Goal: Information Seeking & Learning: Learn about a topic

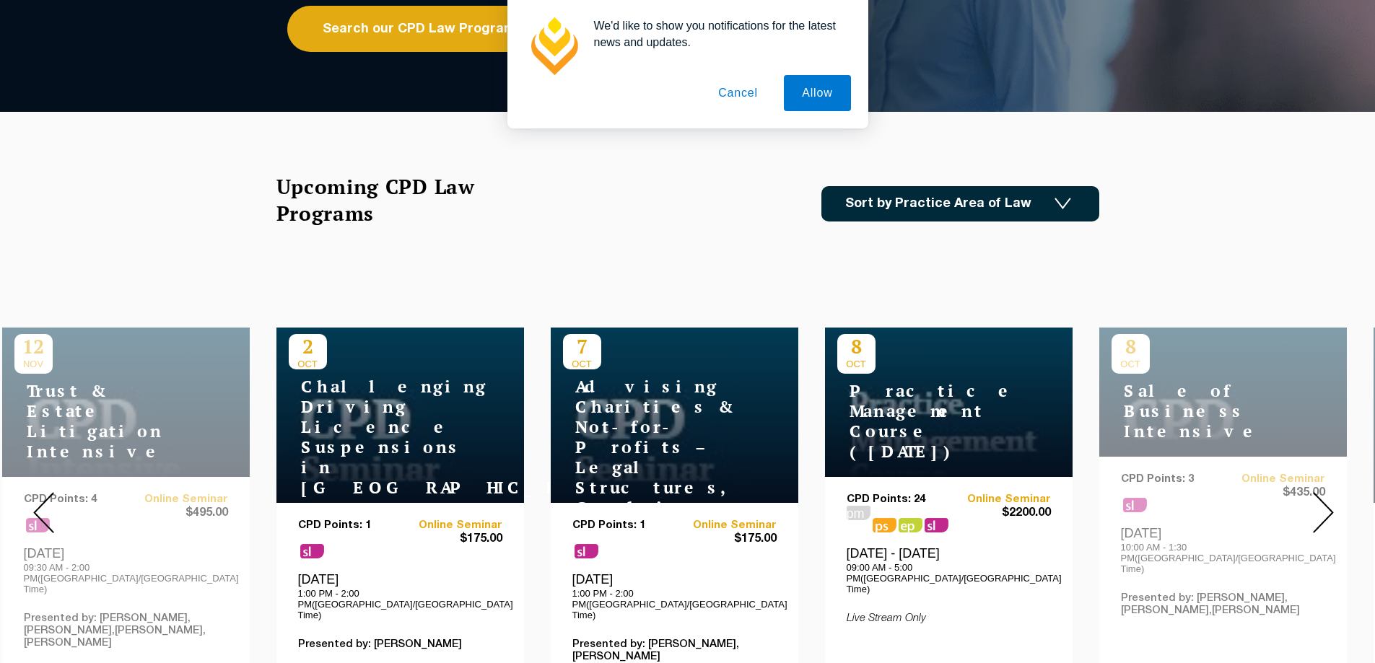
scroll to position [361, 0]
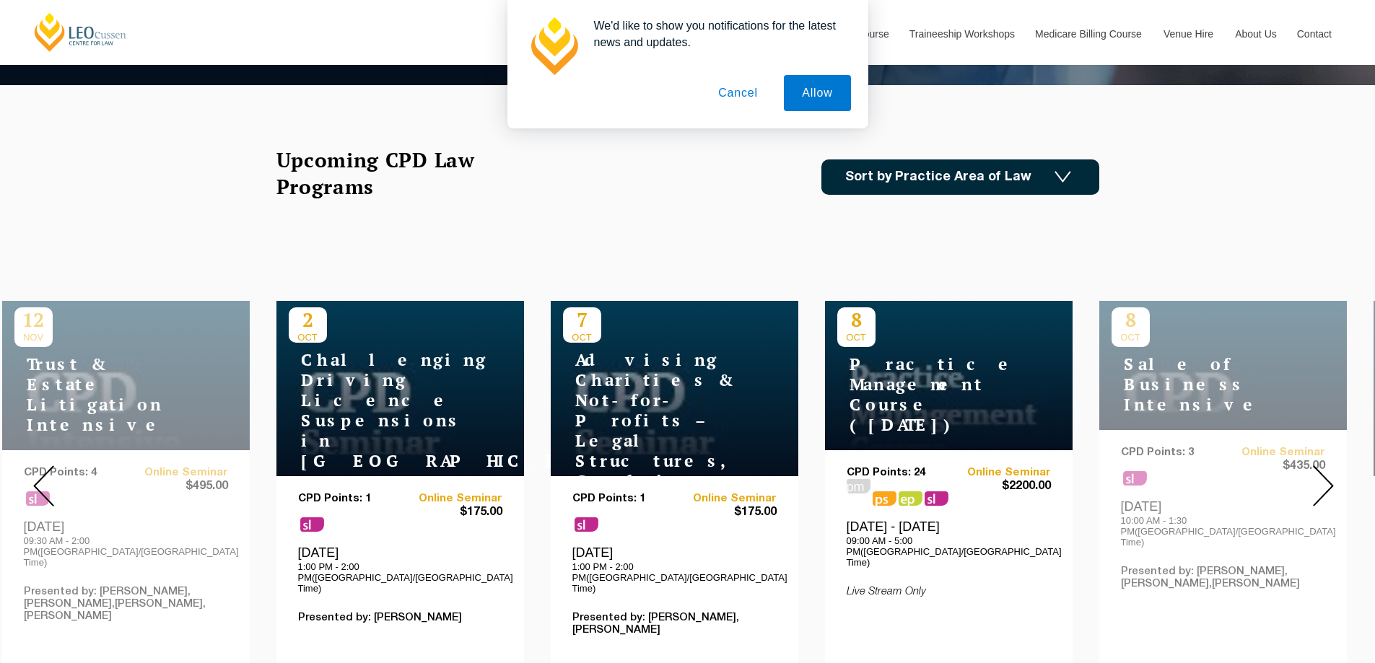
click at [454, 178] on h2 "Upcoming CPD Law Programs" at bounding box center [393, 173] width 235 height 53
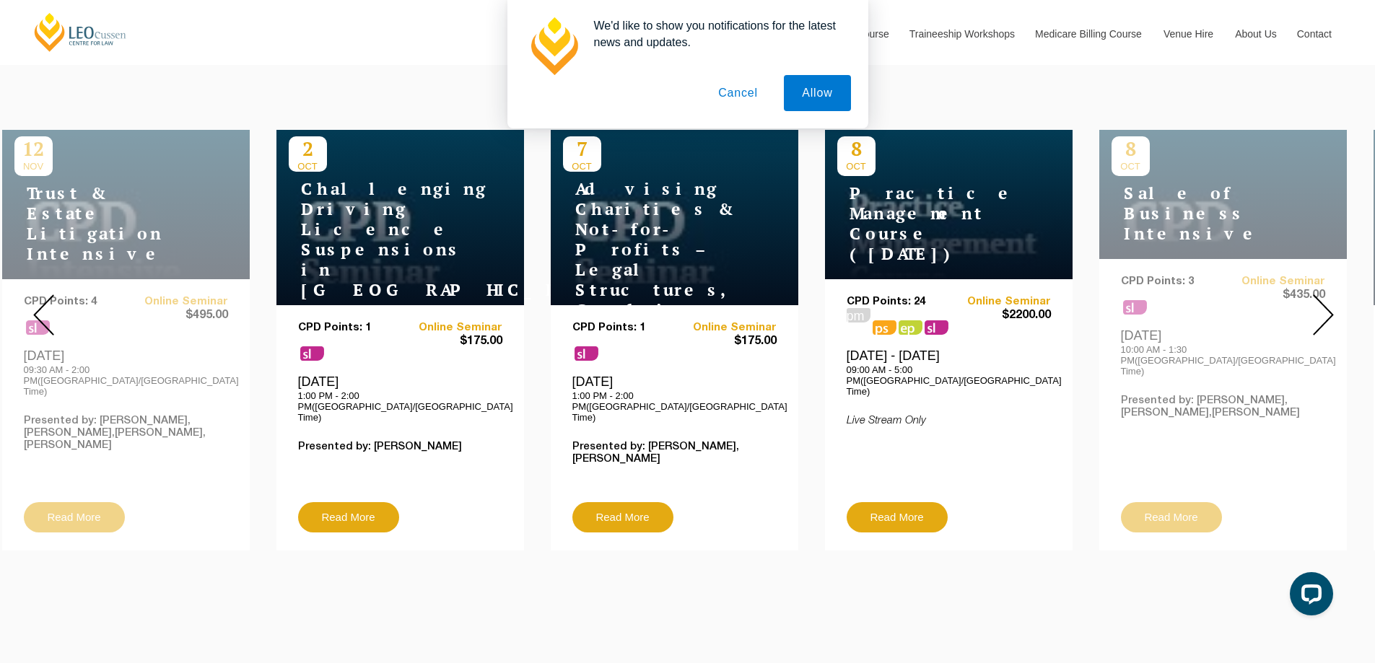
scroll to position [505, 0]
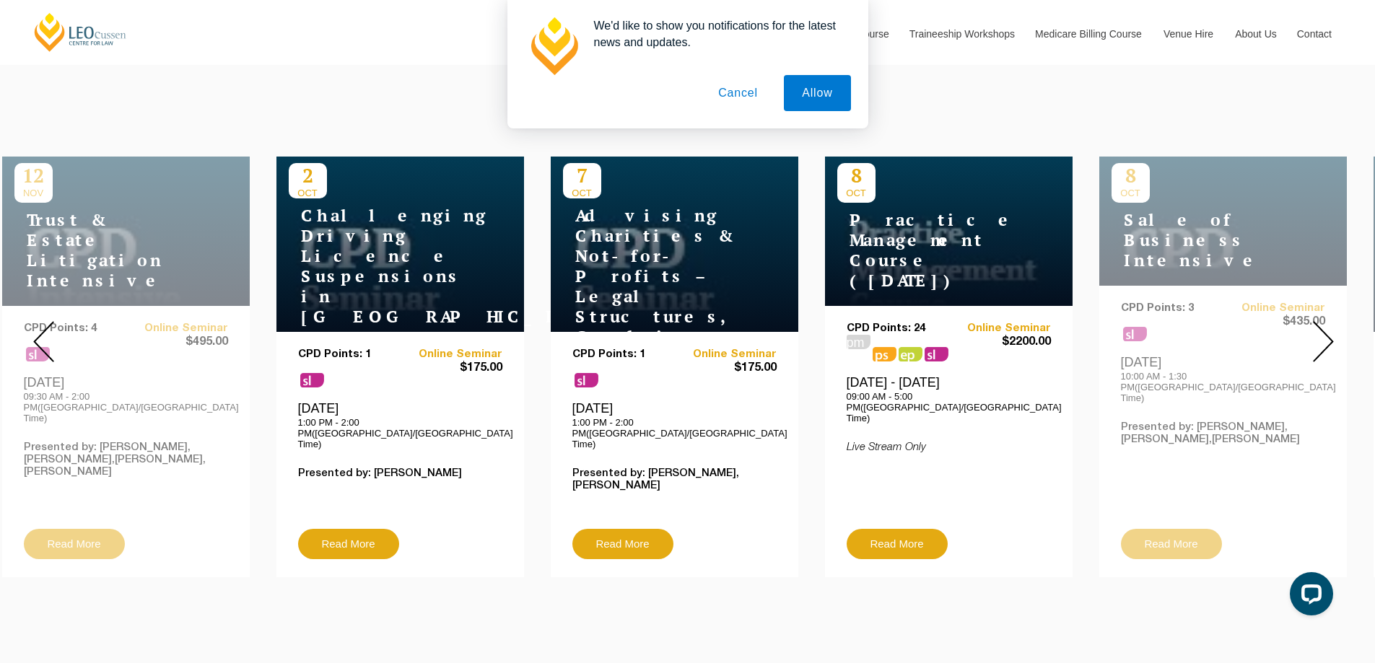
click at [1317, 323] on img at bounding box center [1323, 341] width 21 height 41
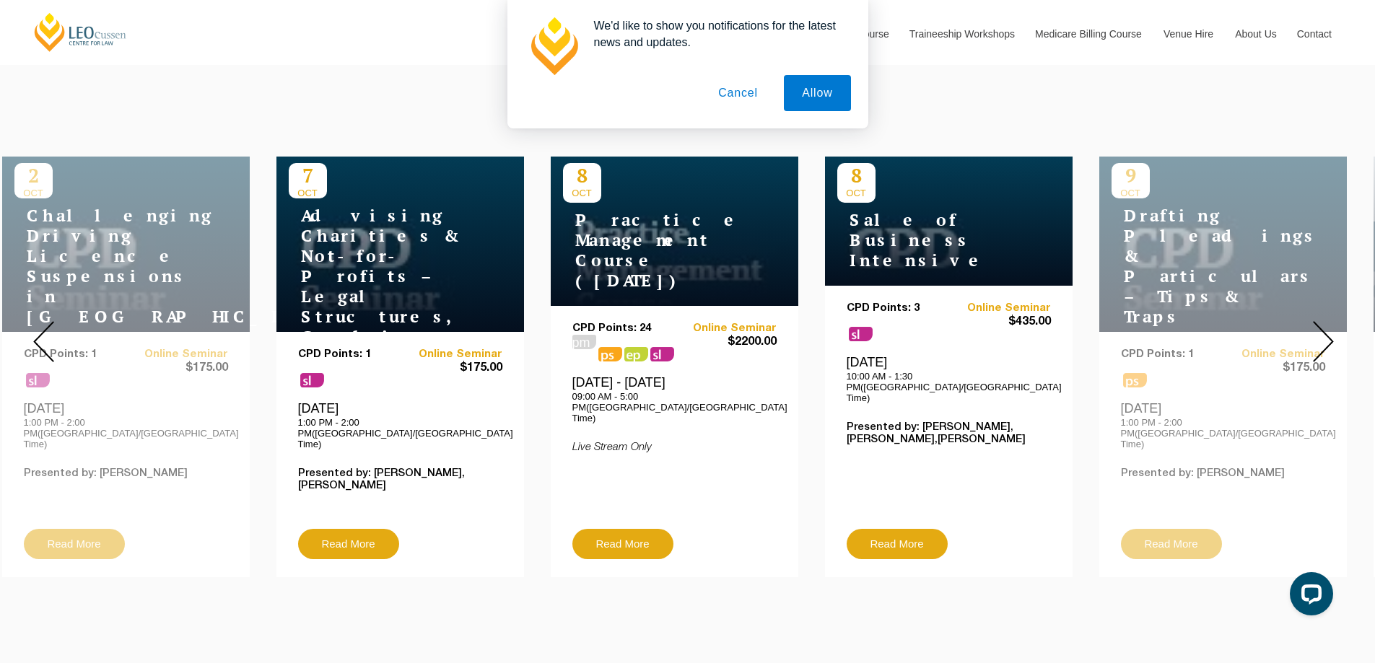
click at [1317, 323] on img at bounding box center [1323, 341] width 21 height 41
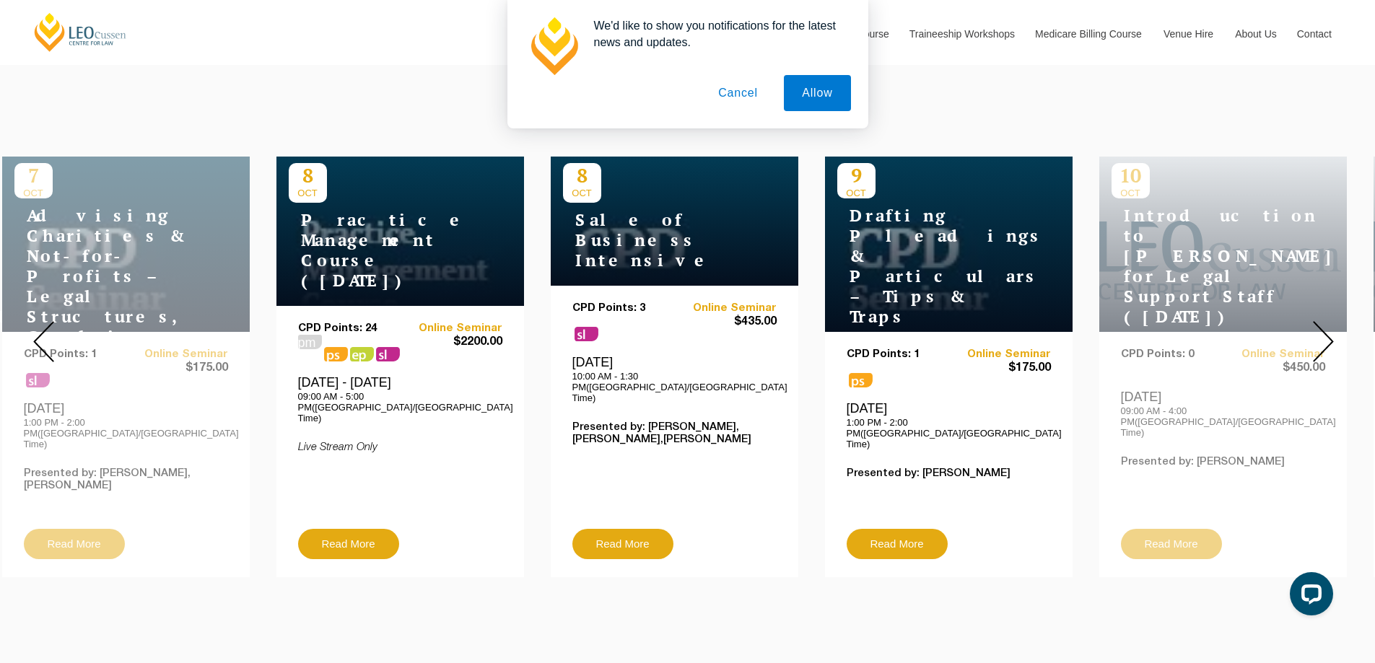
click at [1317, 323] on img at bounding box center [1323, 341] width 21 height 41
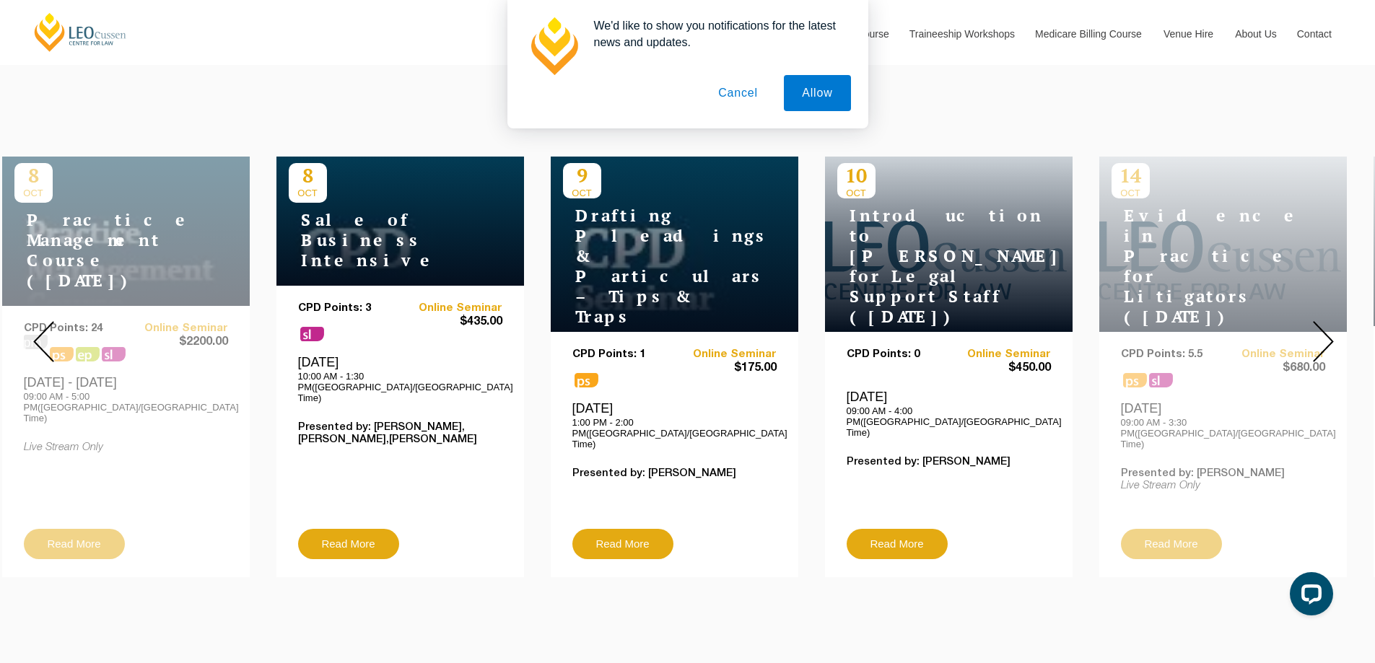
click at [1317, 323] on img at bounding box center [1323, 341] width 21 height 41
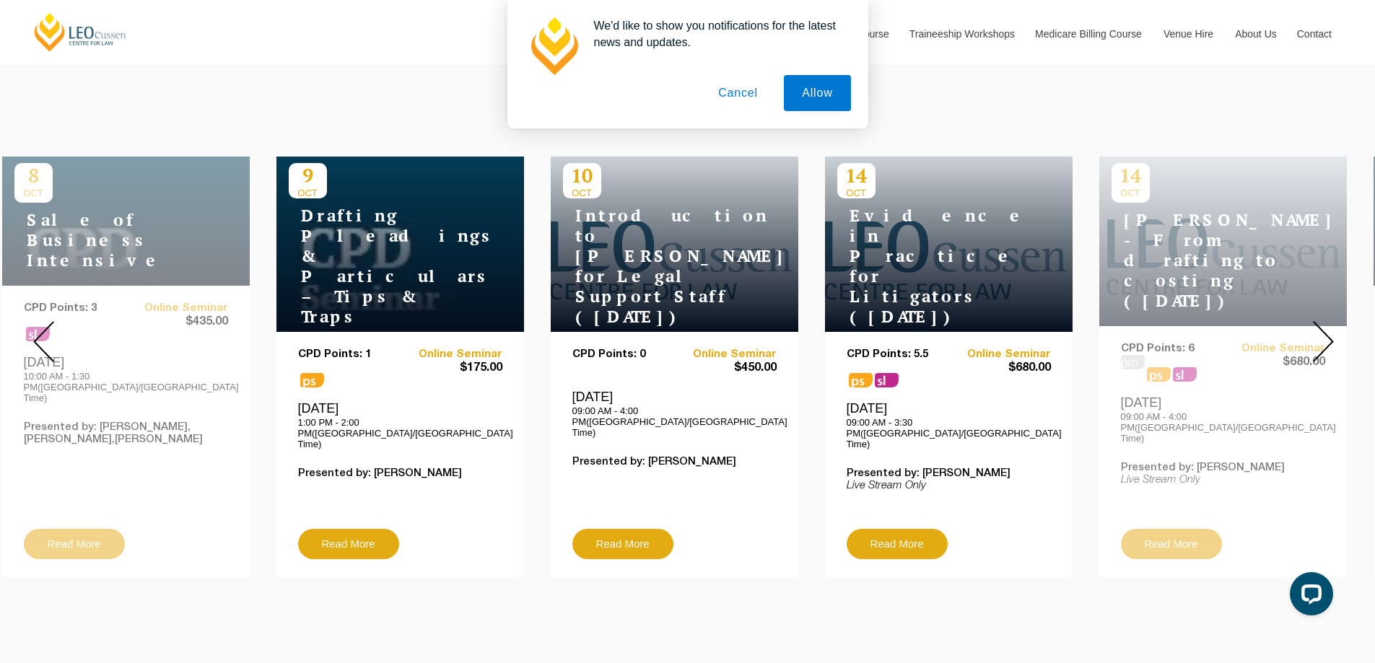
click at [1317, 323] on img at bounding box center [1323, 341] width 21 height 41
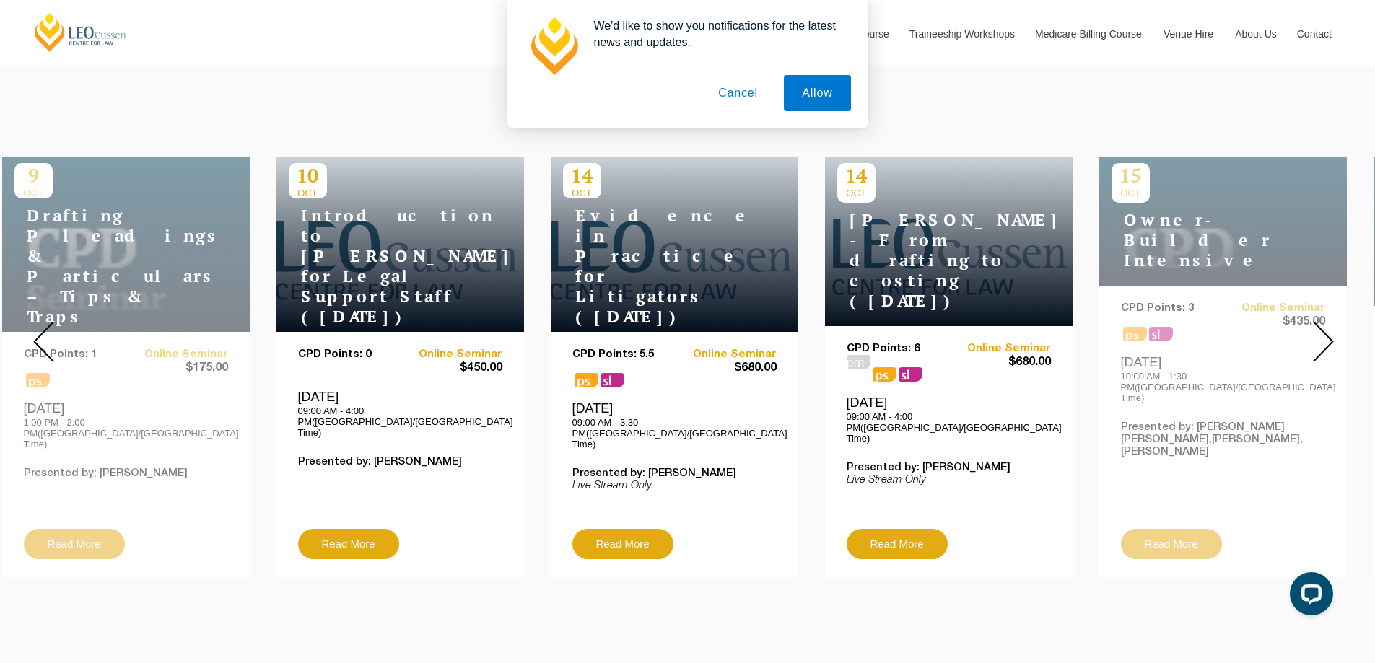
click at [1317, 323] on img at bounding box center [1323, 341] width 21 height 41
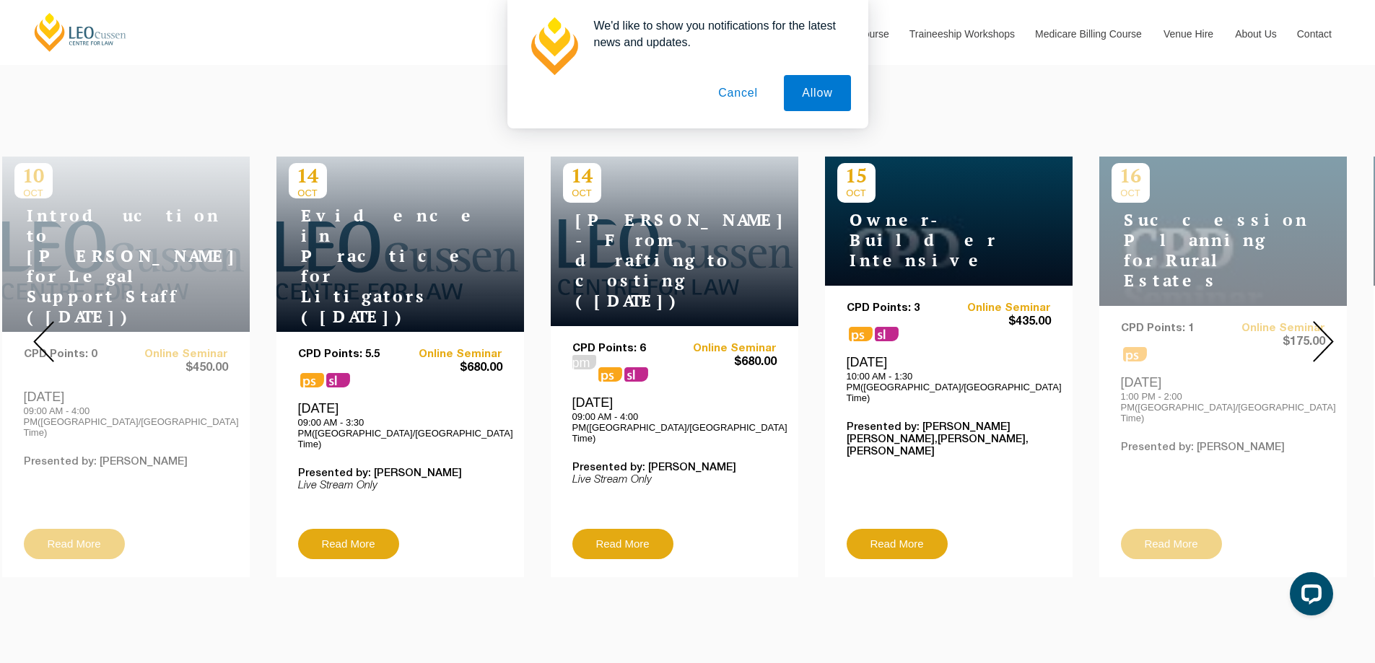
click at [1317, 323] on img at bounding box center [1323, 341] width 21 height 41
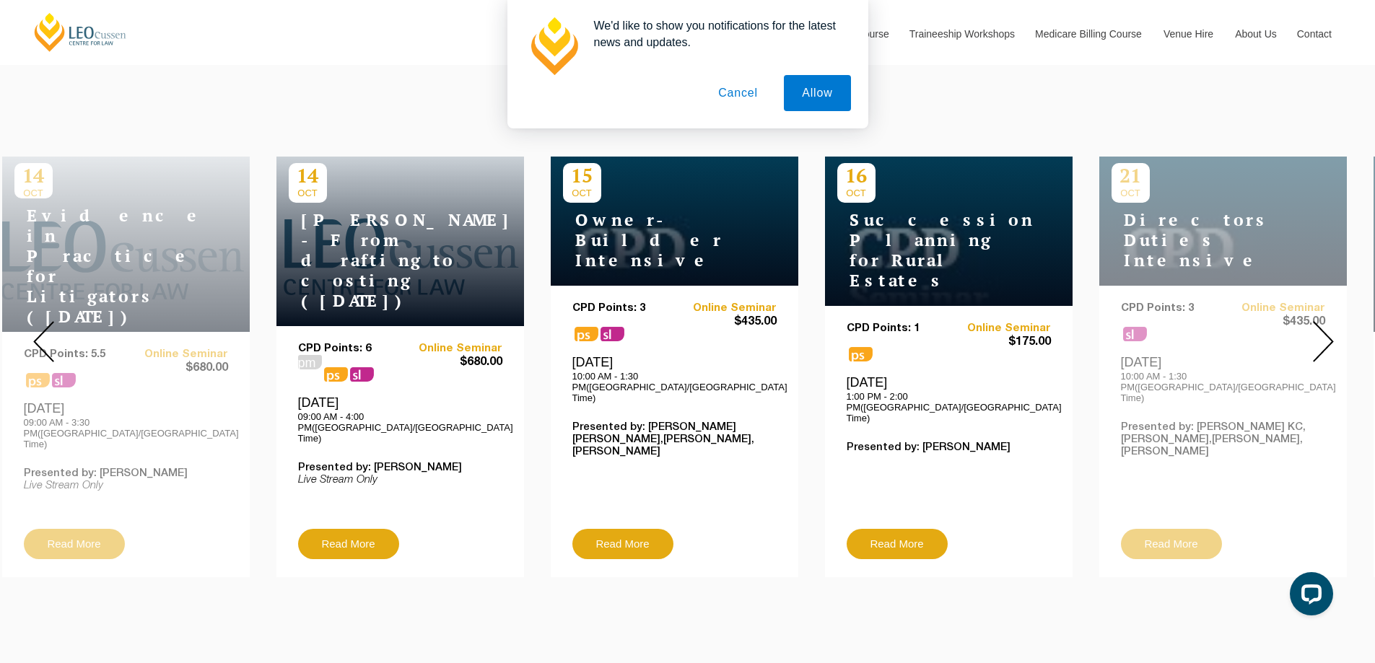
click at [1319, 323] on img at bounding box center [1323, 341] width 21 height 41
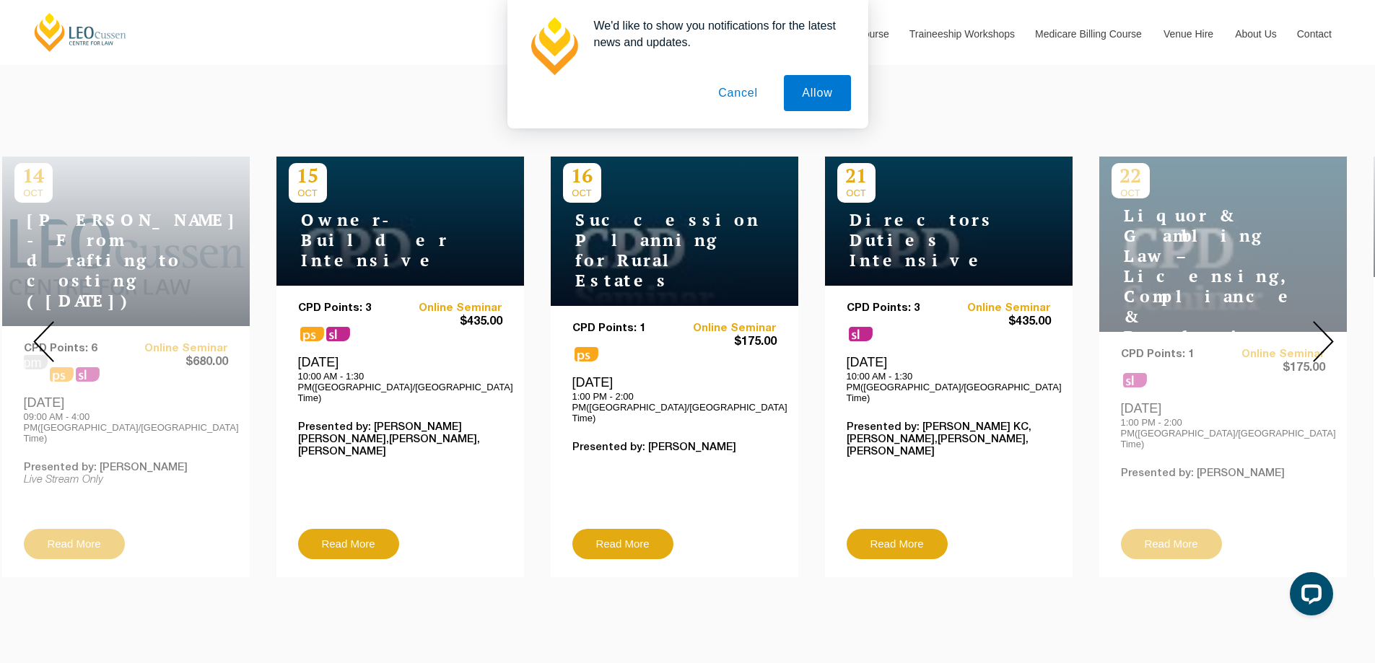
click at [1325, 336] on img at bounding box center [1323, 341] width 21 height 41
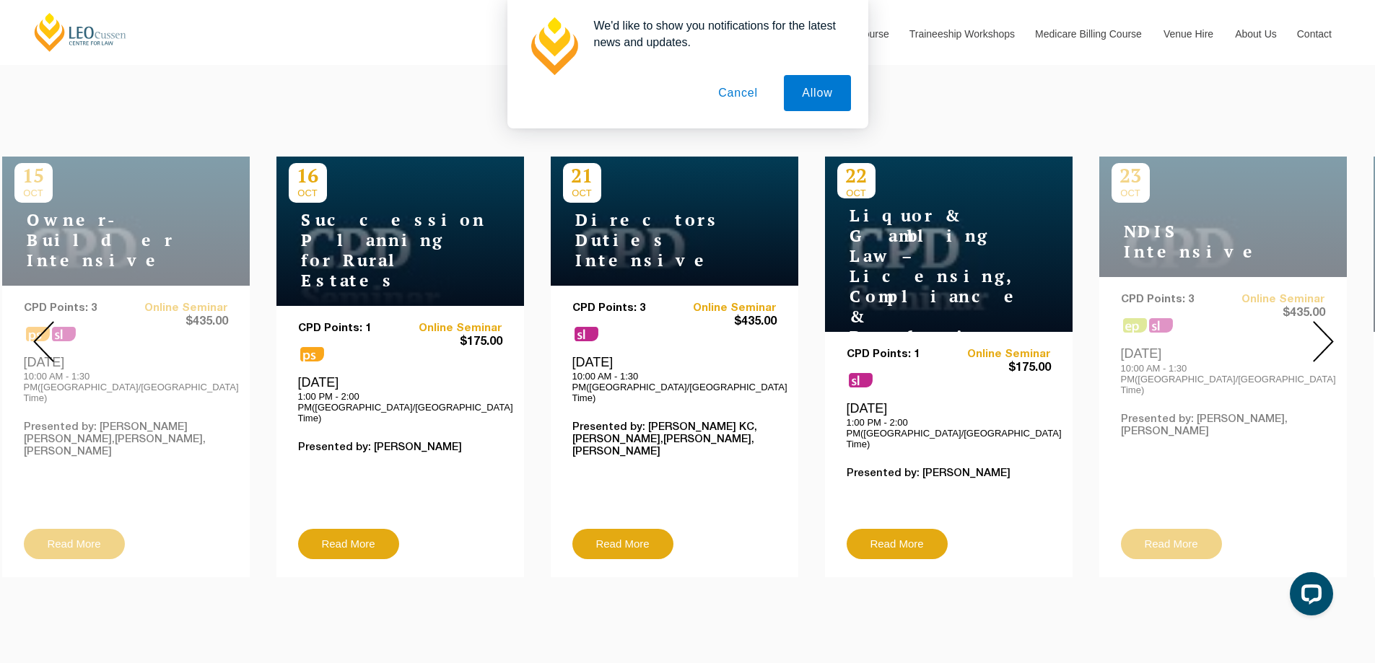
click at [1325, 336] on img at bounding box center [1323, 341] width 21 height 41
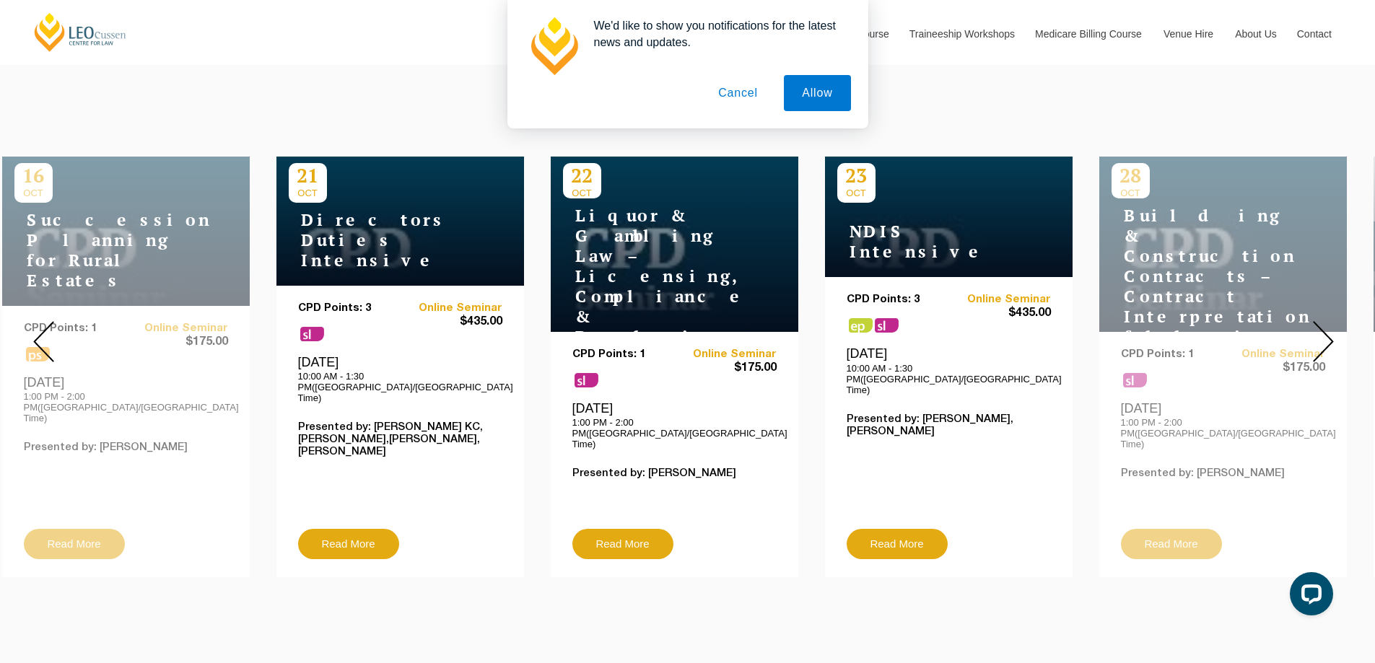
click at [1325, 336] on img at bounding box center [1323, 341] width 21 height 41
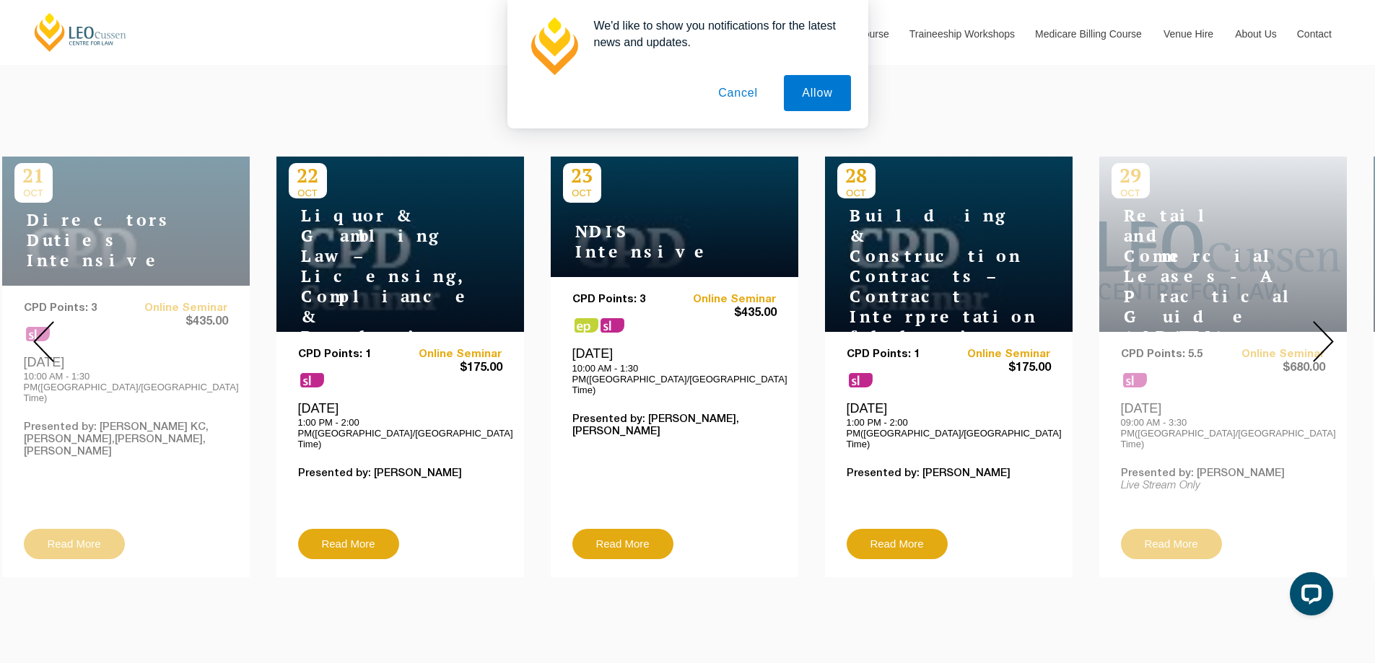
click at [1325, 336] on img at bounding box center [1323, 341] width 21 height 41
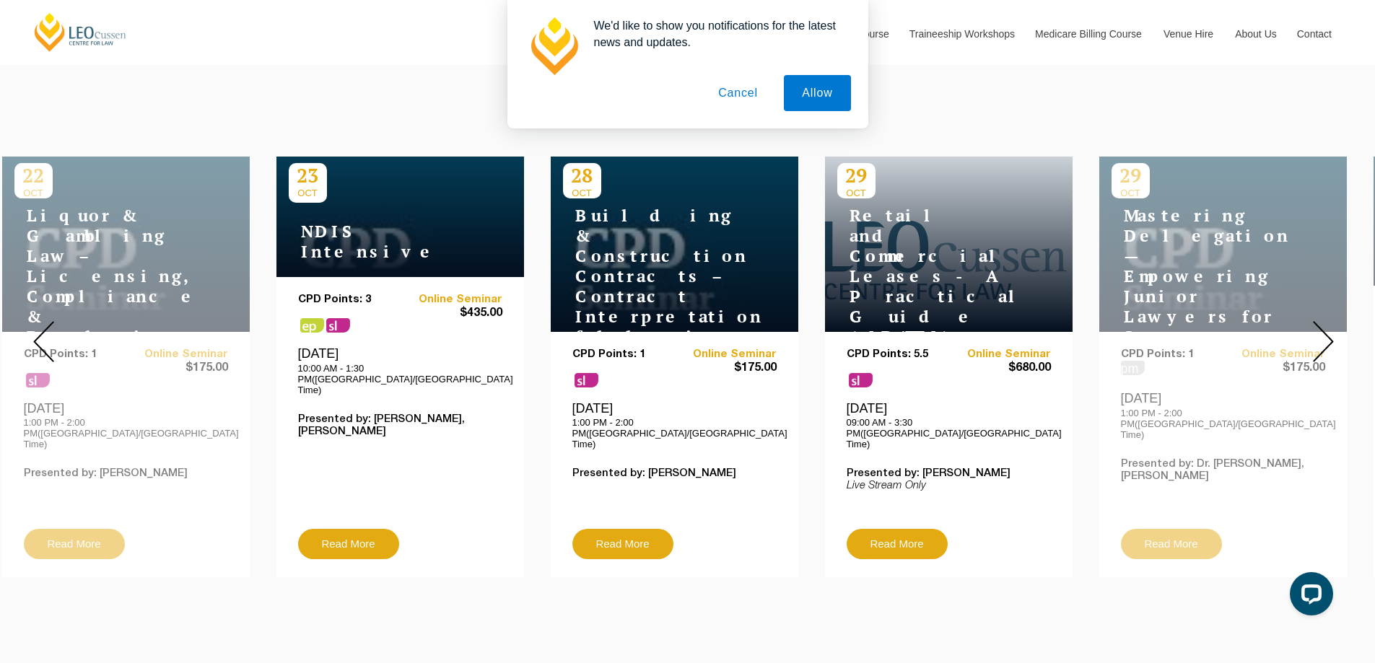
click at [1325, 336] on img at bounding box center [1323, 341] width 21 height 41
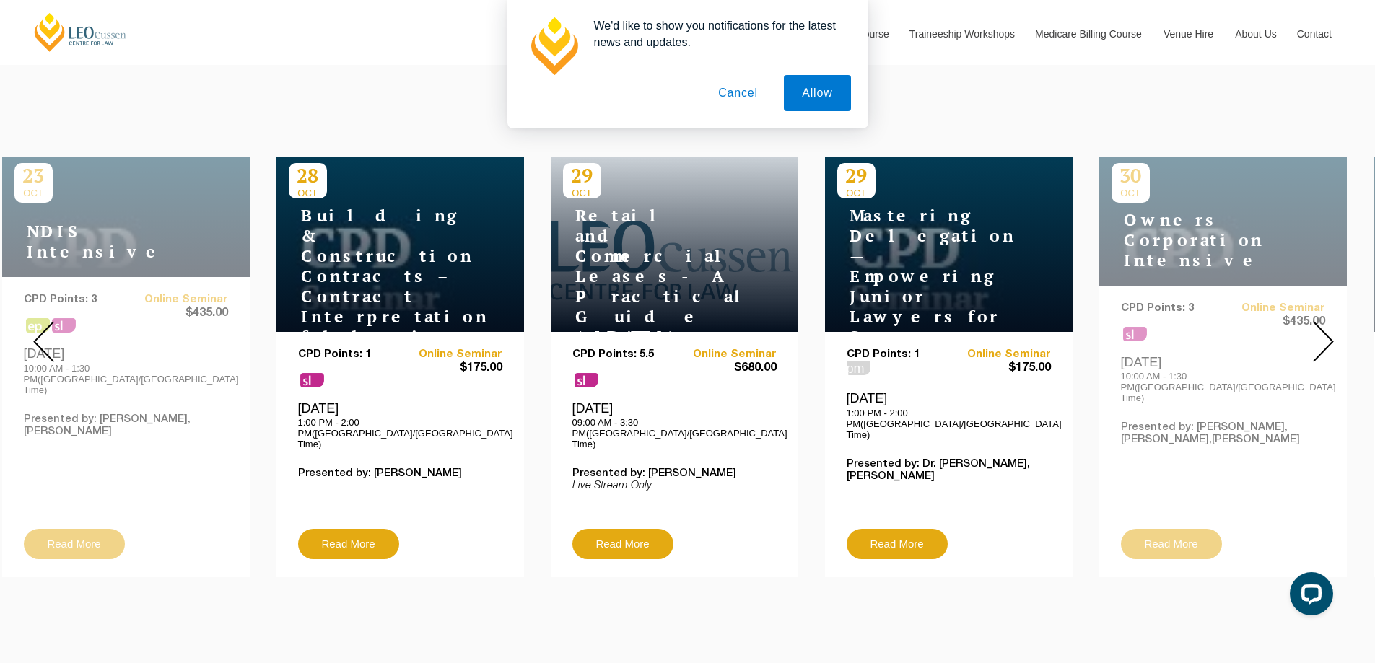
click at [1325, 336] on img at bounding box center [1323, 341] width 21 height 41
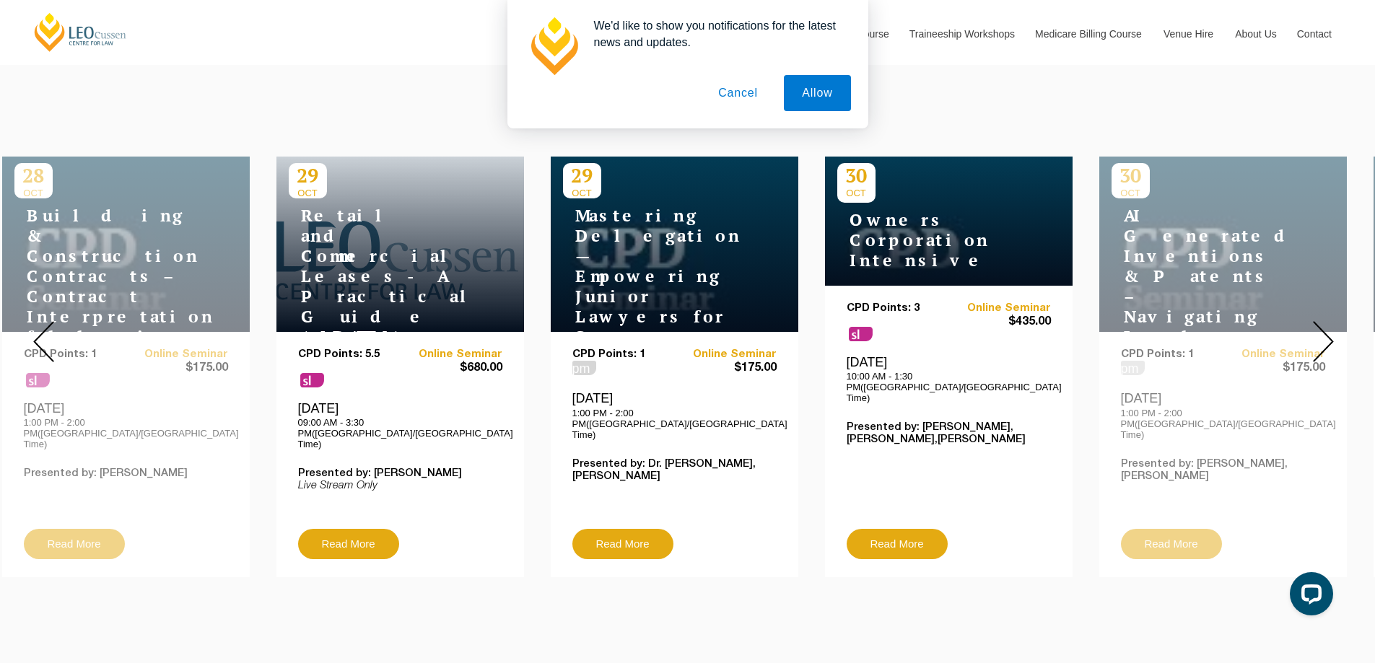
click at [1325, 336] on img at bounding box center [1323, 341] width 21 height 41
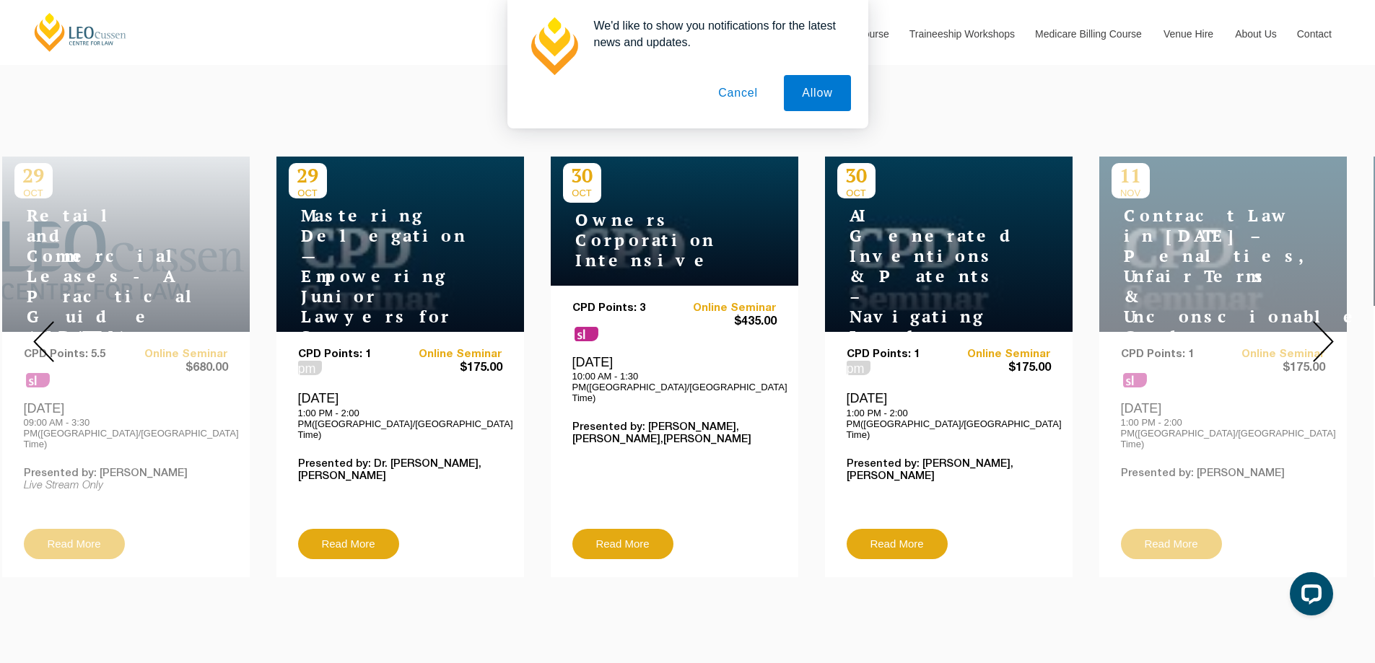
click at [1325, 336] on img at bounding box center [1323, 341] width 21 height 41
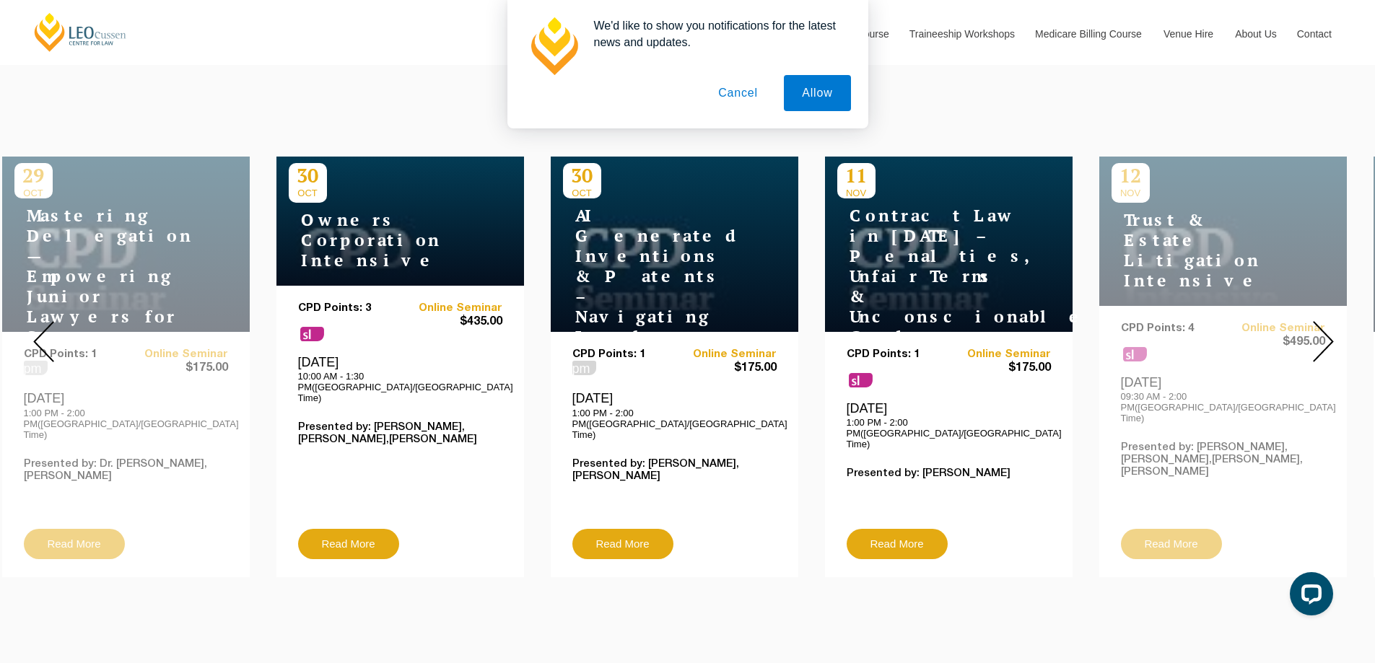
click at [1325, 336] on img at bounding box center [1323, 341] width 21 height 41
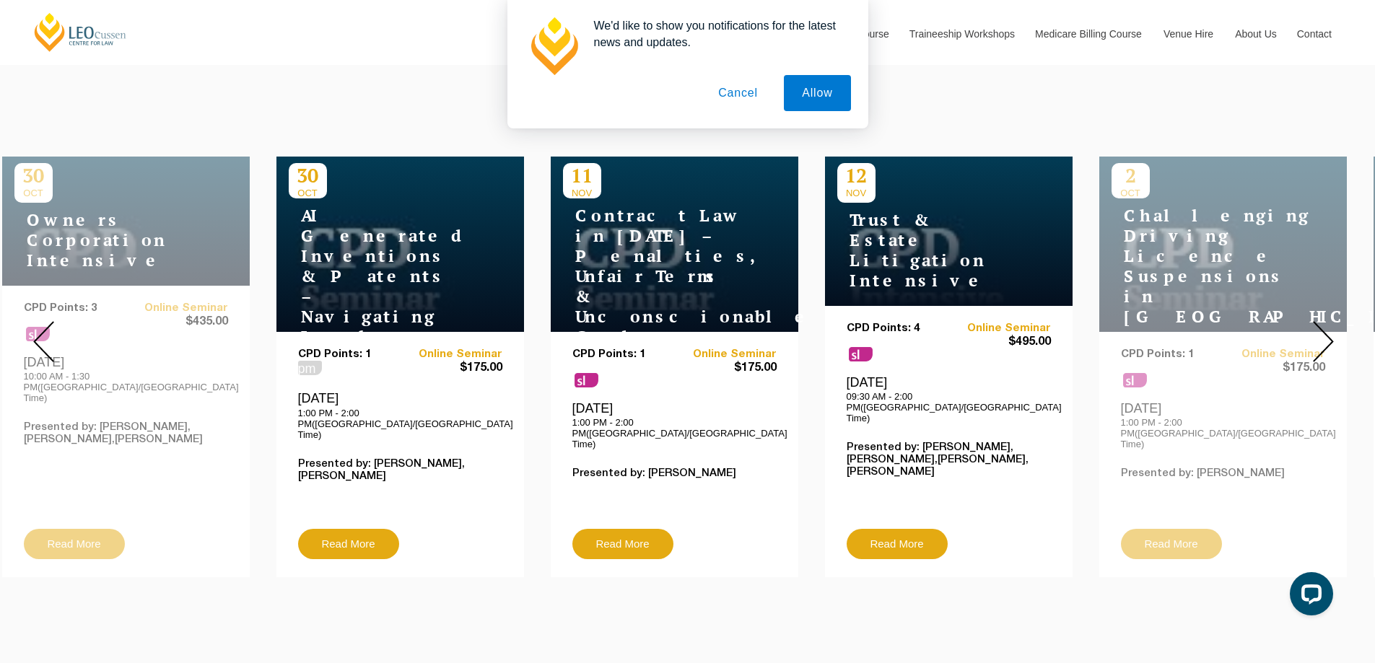
click at [1325, 336] on img at bounding box center [1323, 341] width 21 height 41
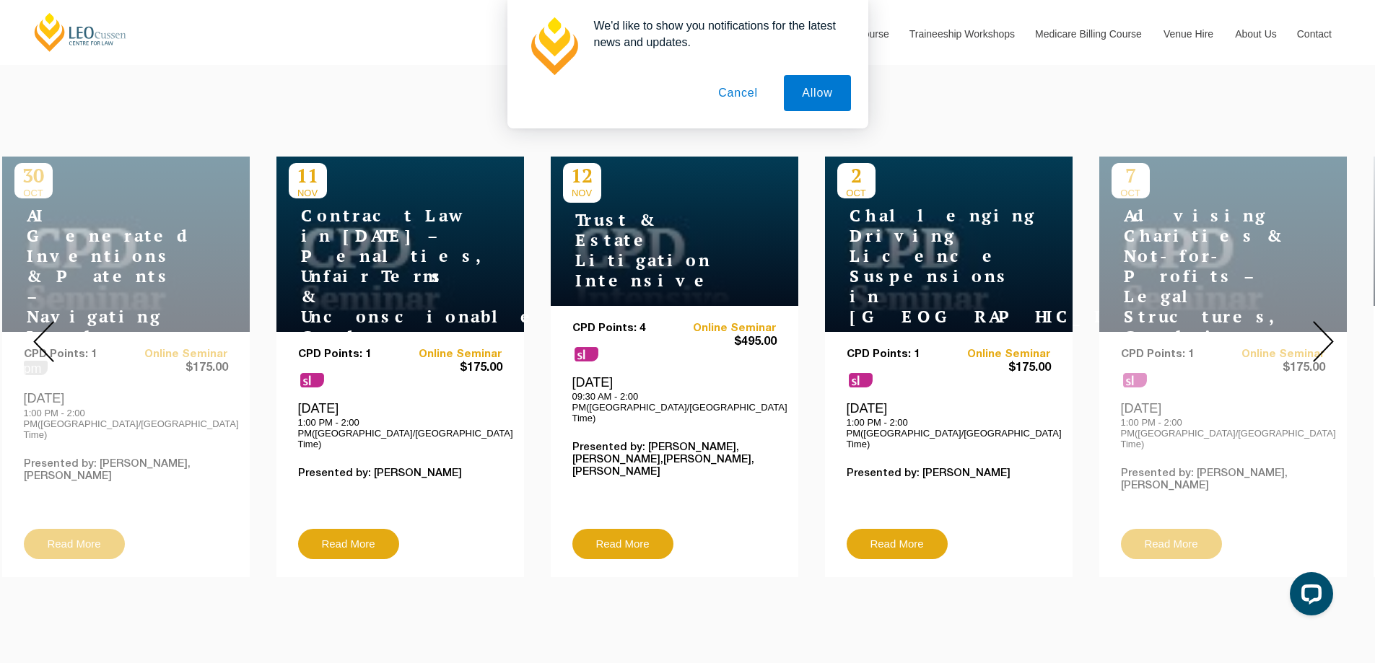
click at [1325, 336] on img at bounding box center [1323, 341] width 21 height 41
click at [1320, 323] on img at bounding box center [1323, 341] width 21 height 41
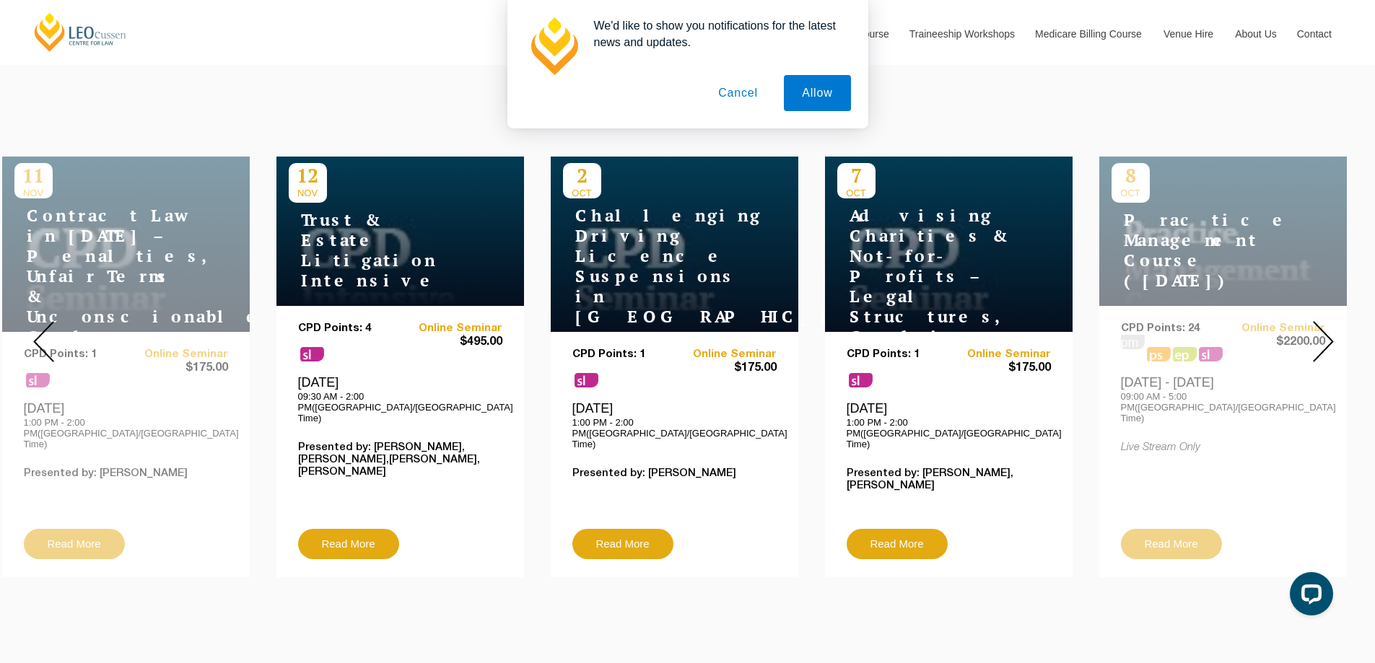
click at [1315, 346] on img at bounding box center [1323, 341] width 21 height 41
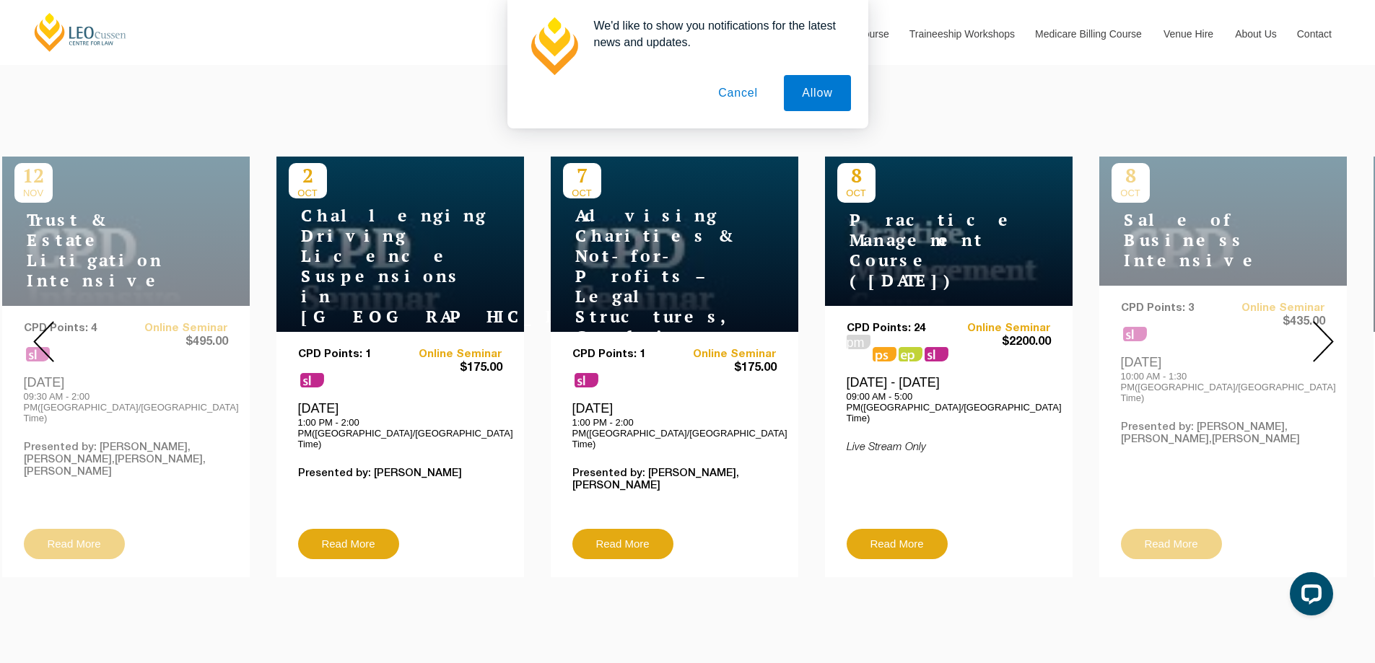
click at [1315, 346] on img at bounding box center [1323, 341] width 21 height 41
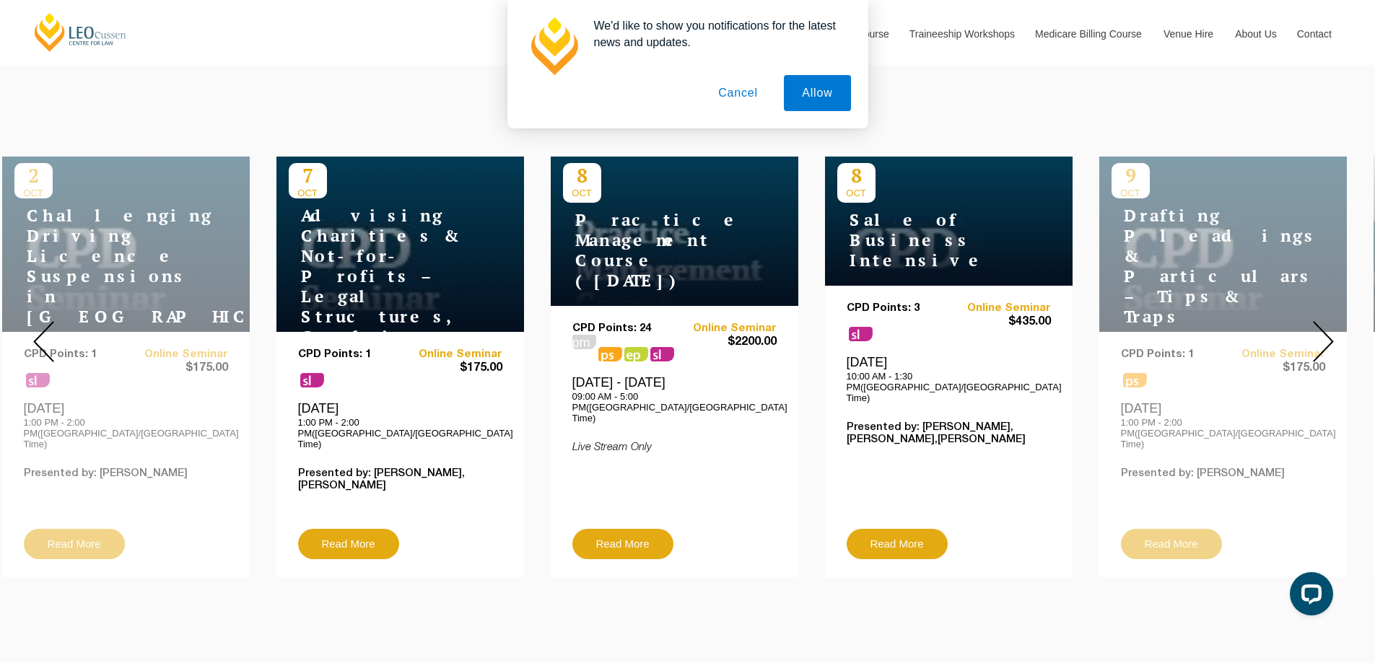
click at [1315, 346] on img at bounding box center [1323, 341] width 21 height 41
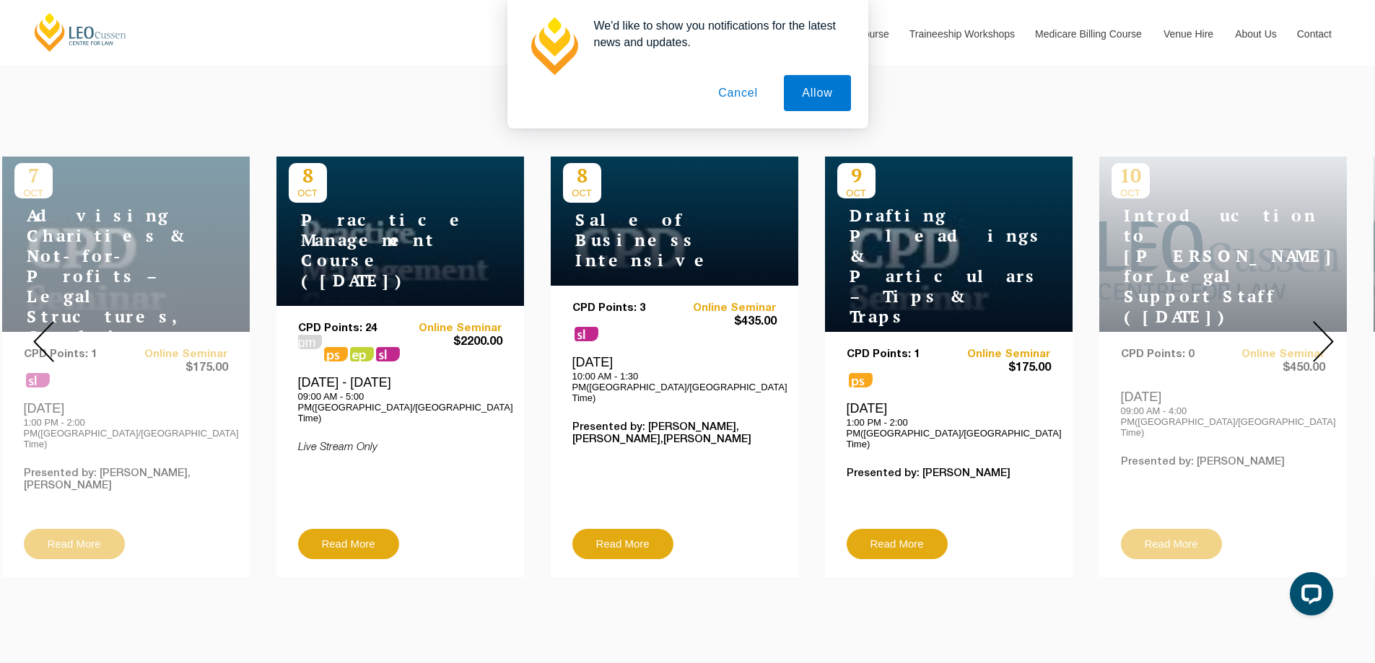
click at [1315, 346] on img at bounding box center [1323, 341] width 21 height 41
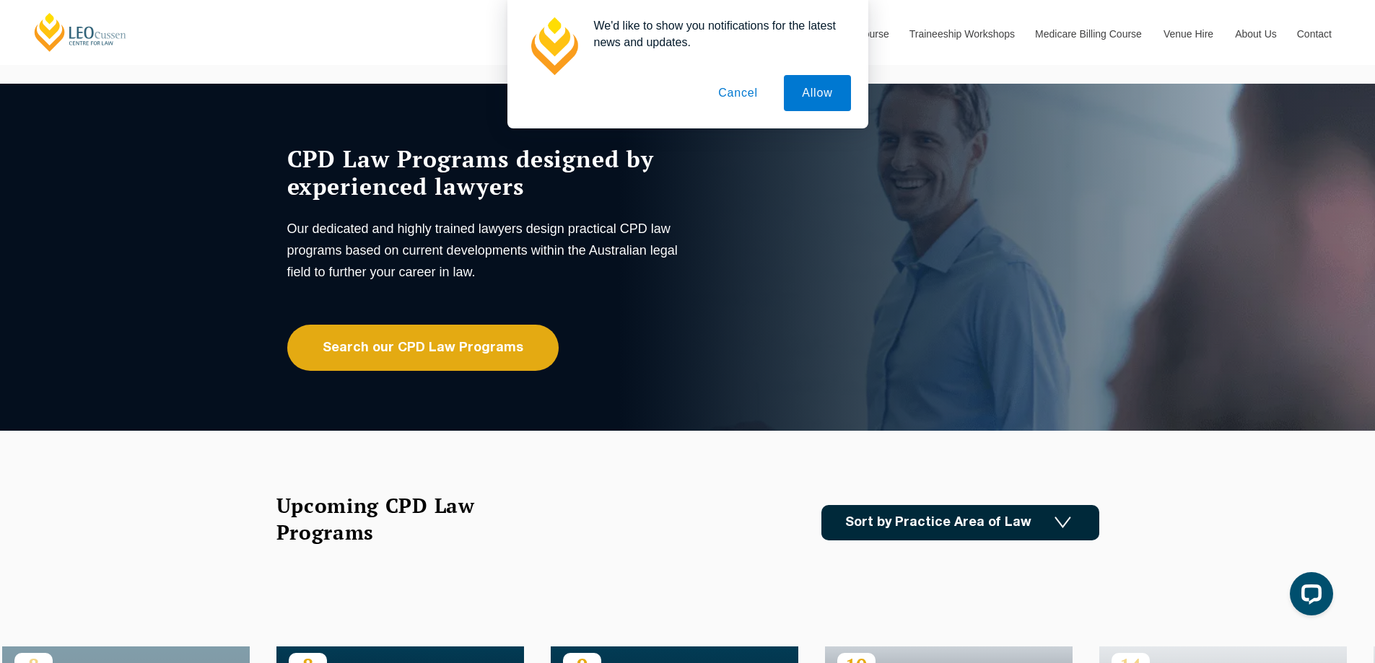
scroll to position [0, 0]
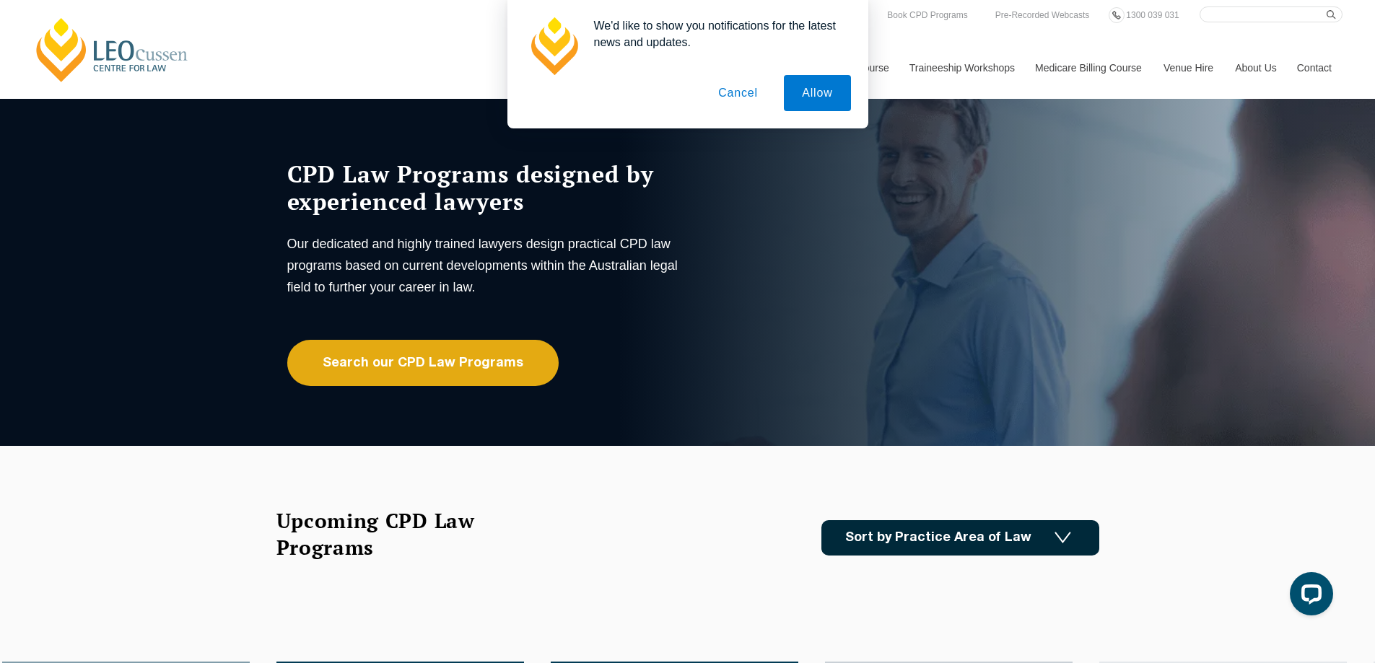
click at [1065, 536] on img at bounding box center [1063, 538] width 17 height 12
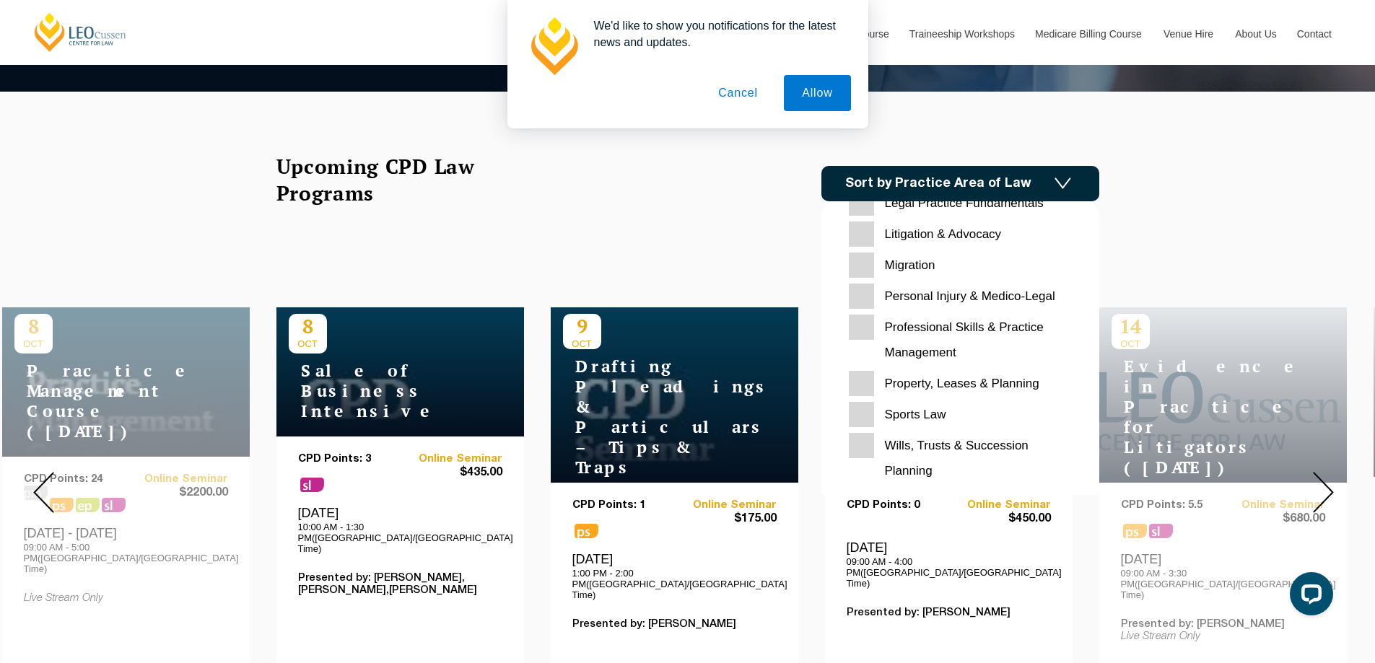
scroll to position [433, 0]
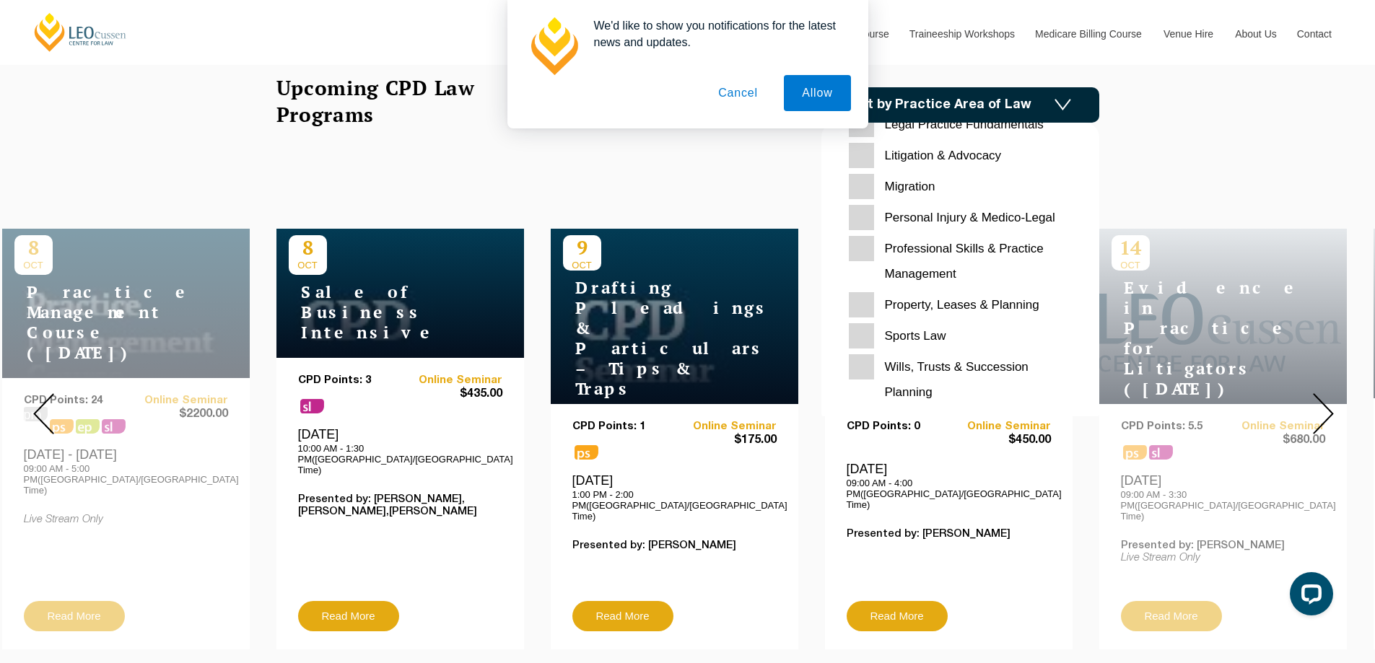
click at [642, 191] on div "30 OCT AI Generated Inventions & Patents – Navigating Legal Uncertainty CPD Poi…" at bounding box center [687, 413] width 1375 height 493
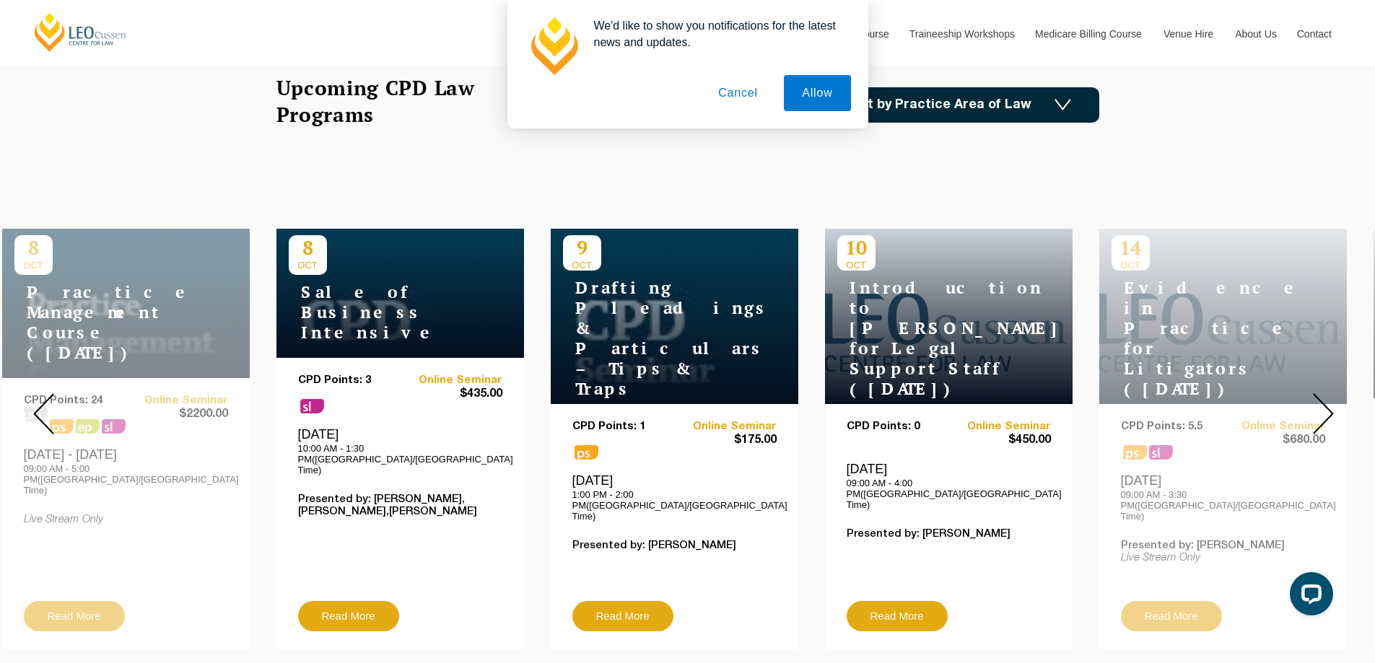
click at [761, 92] on button "Cancel" at bounding box center [738, 93] width 76 height 36
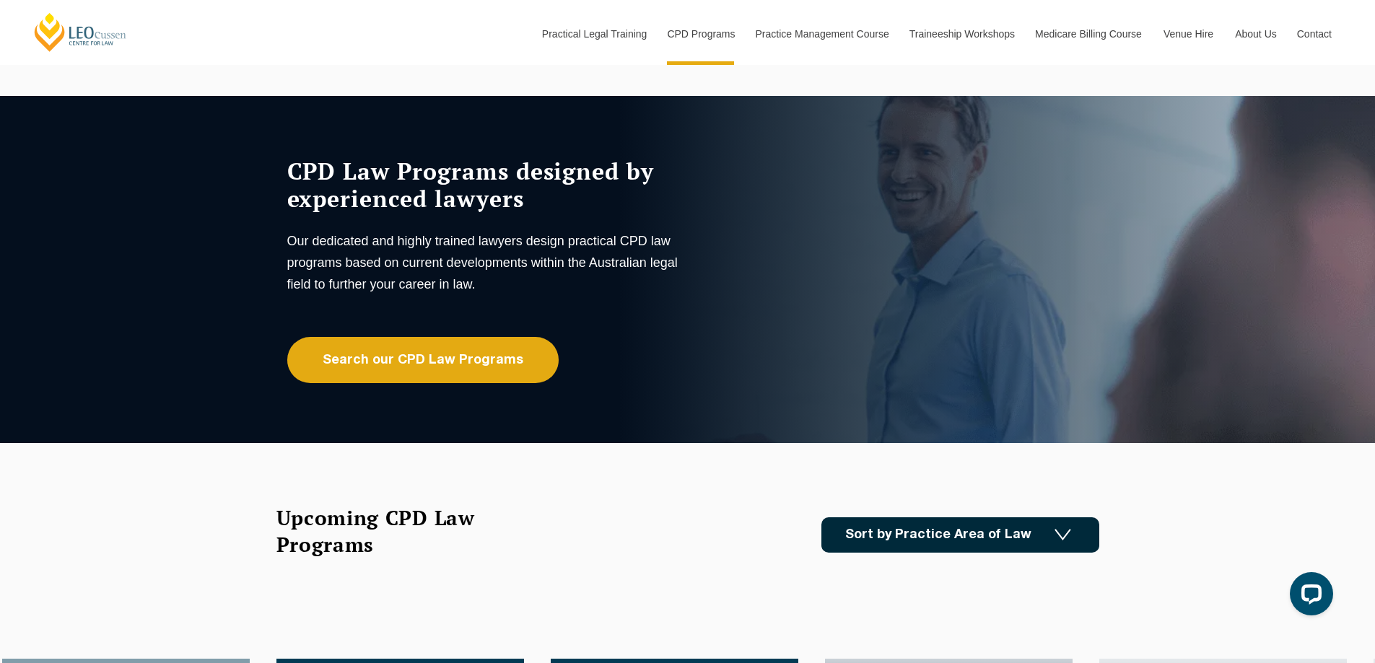
scroll to position [0, 0]
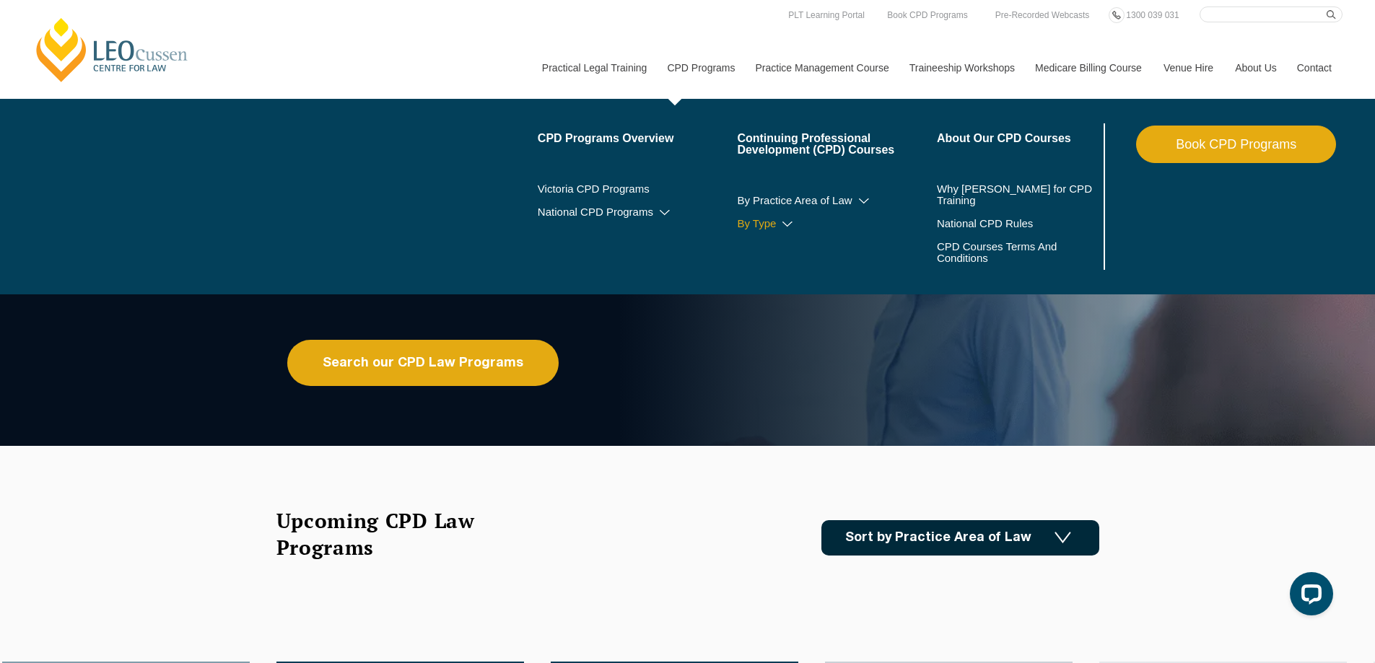
click at [785, 218] on link "By Type" at bounding box center [837, 224] width 200 height 12
click at [790, 225] on icon at bounding box center [787, 224] width 14 height 10
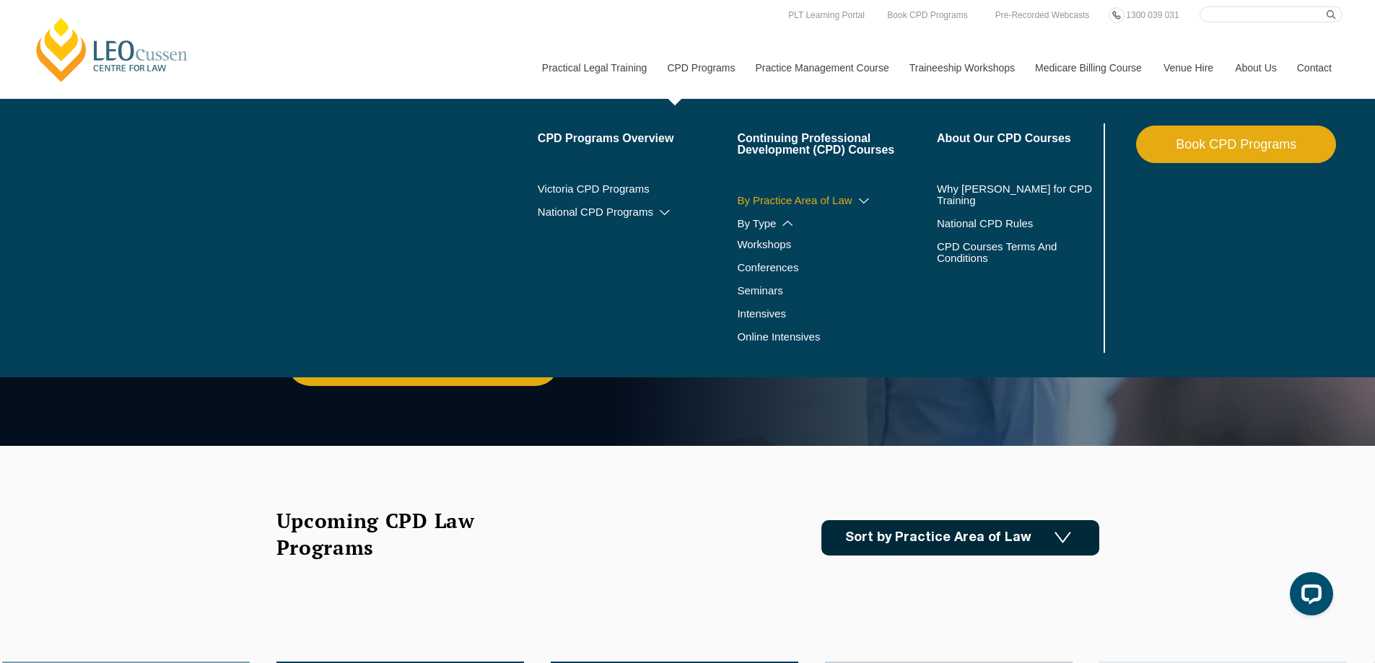
click at [858, 201] on icon at bounding box center [864, 201] width 14 height 10
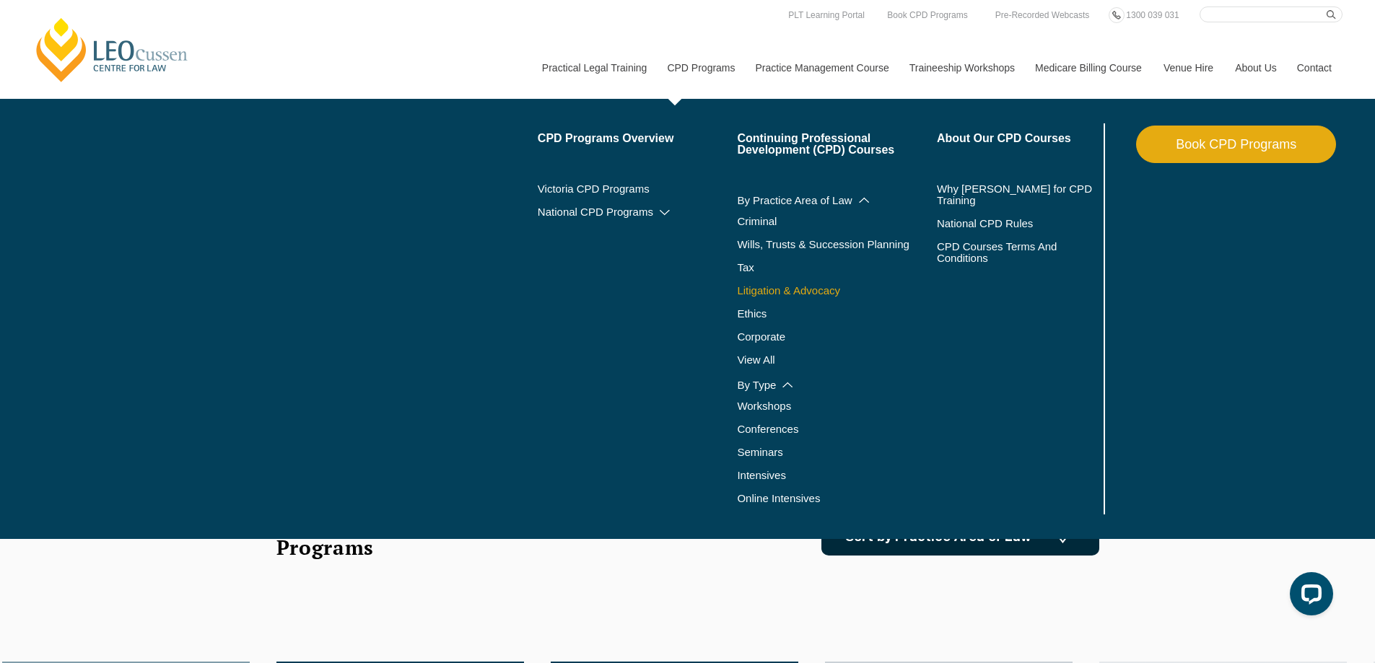
click at [832, 289] on link "Litigation & Advocacy" at bounding box center [837, 291] width 200 height 12
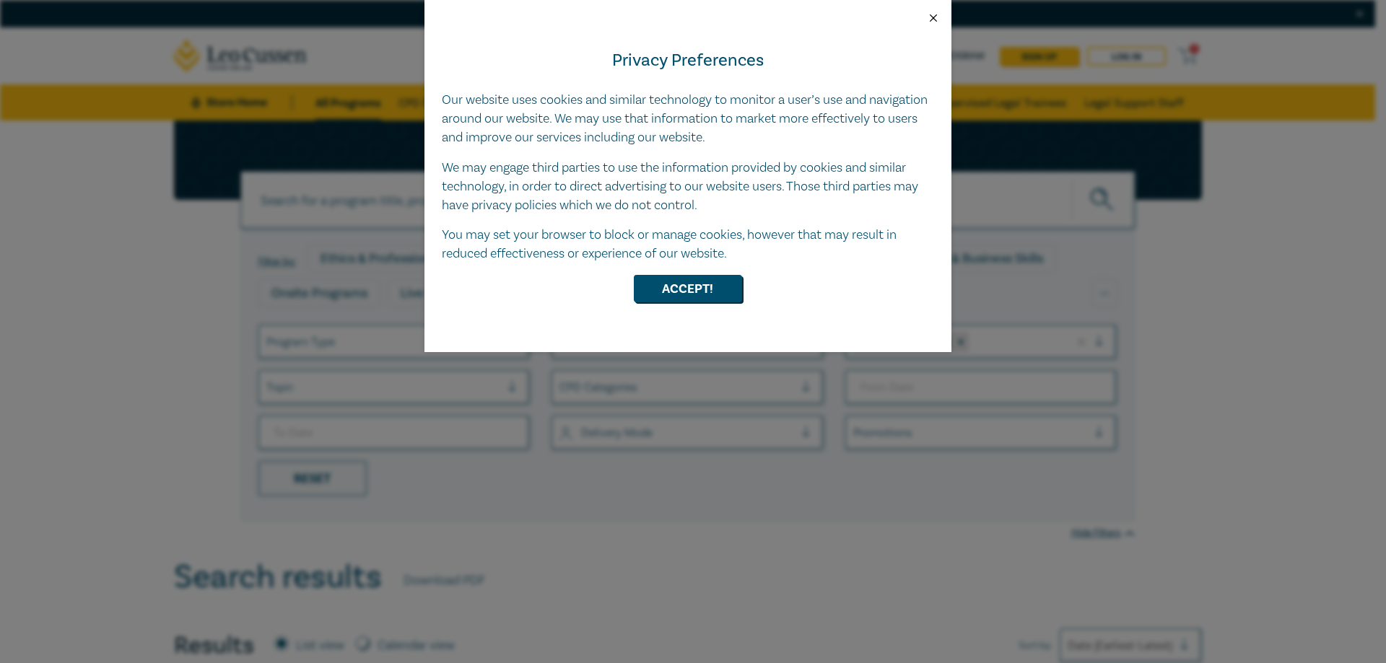
click at [930, 20] on button "Close" at bounding box center [933, 18] width 13 height 13
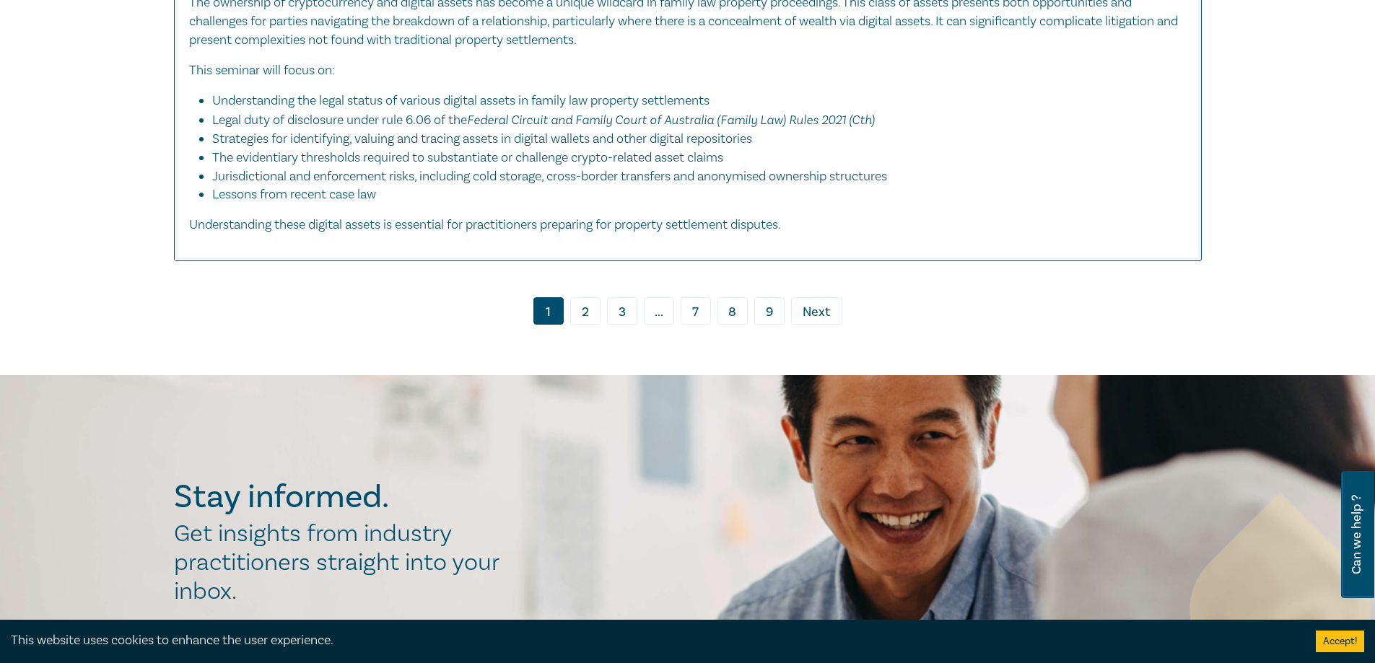
scroll to position [6063, 0]
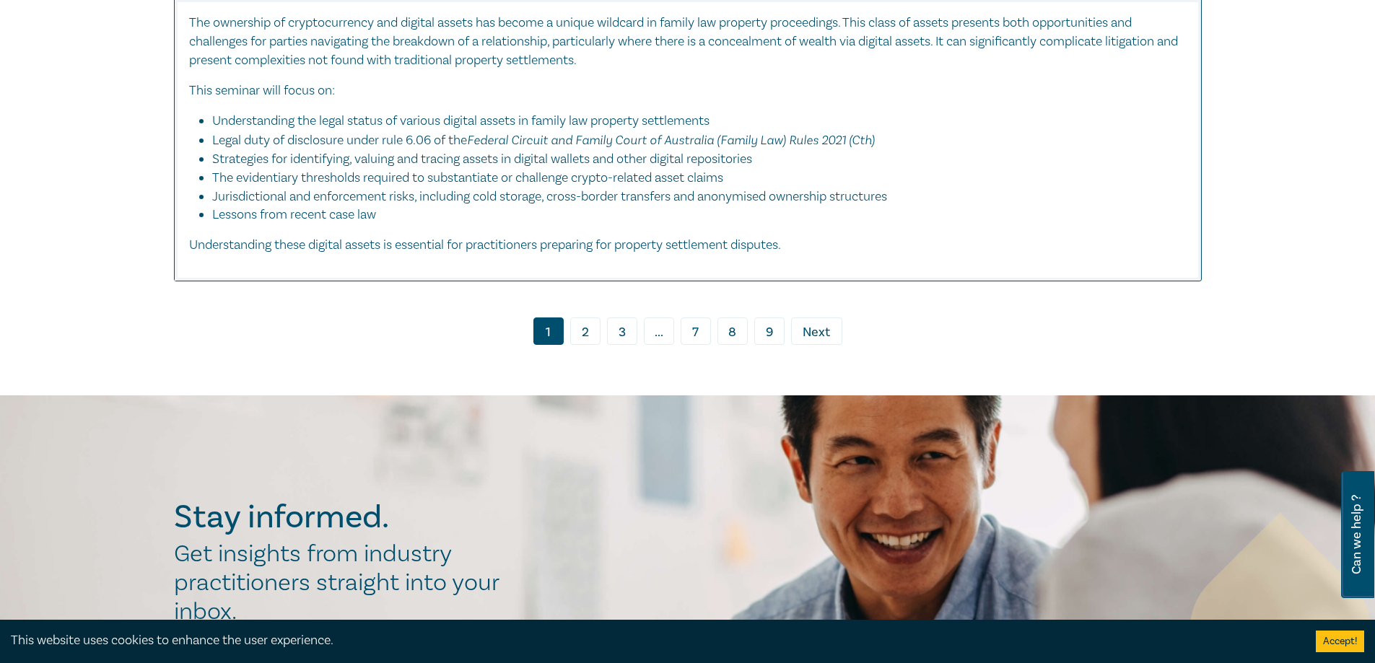
click at [580, 336] on link "2" at bounding box center [585, 331] width 30 height 27
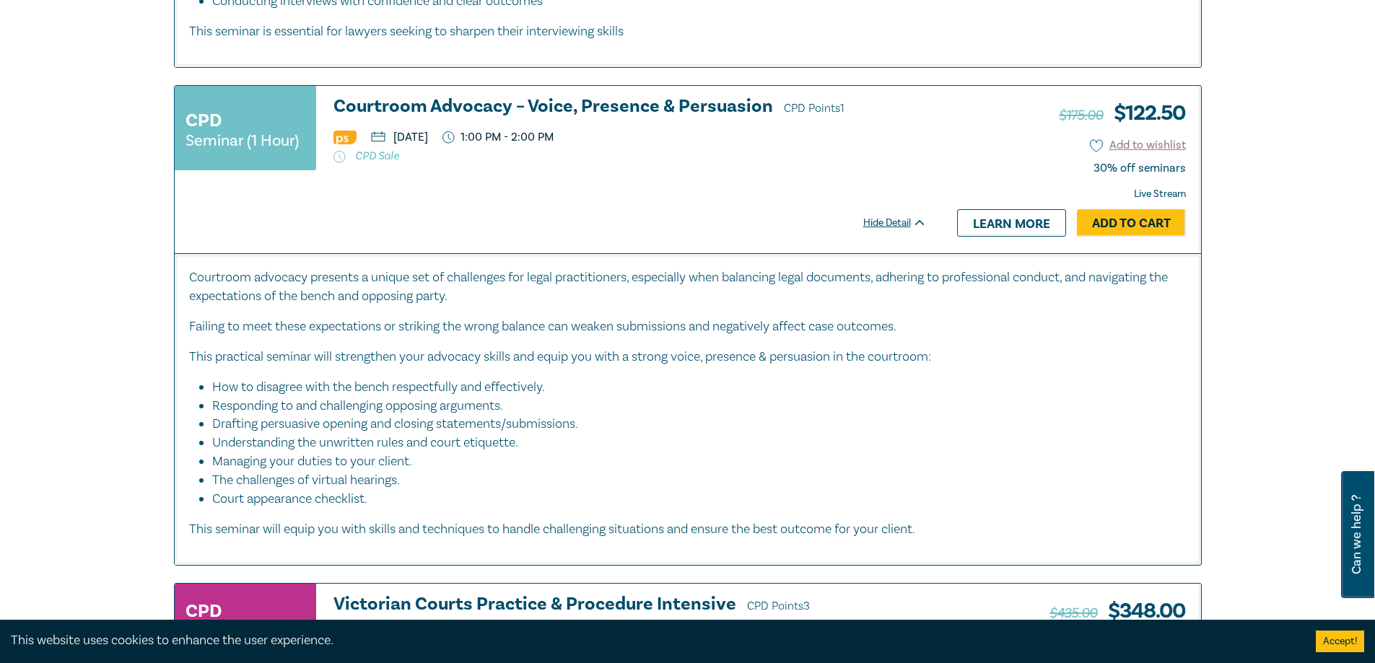
scroll to position [2454, 0]
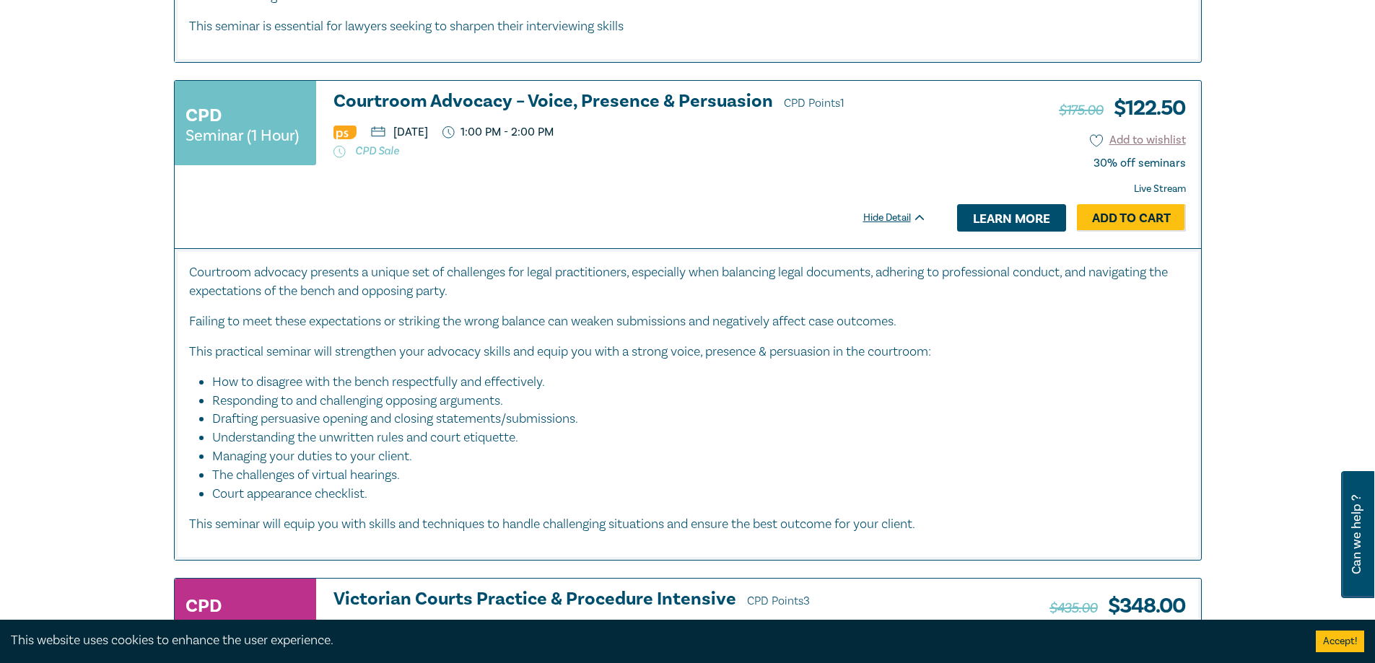
drag, startPoint x: 688, startPoint y: 94, endPoint x: 1014, endPoint y: 224, distance: 351.4
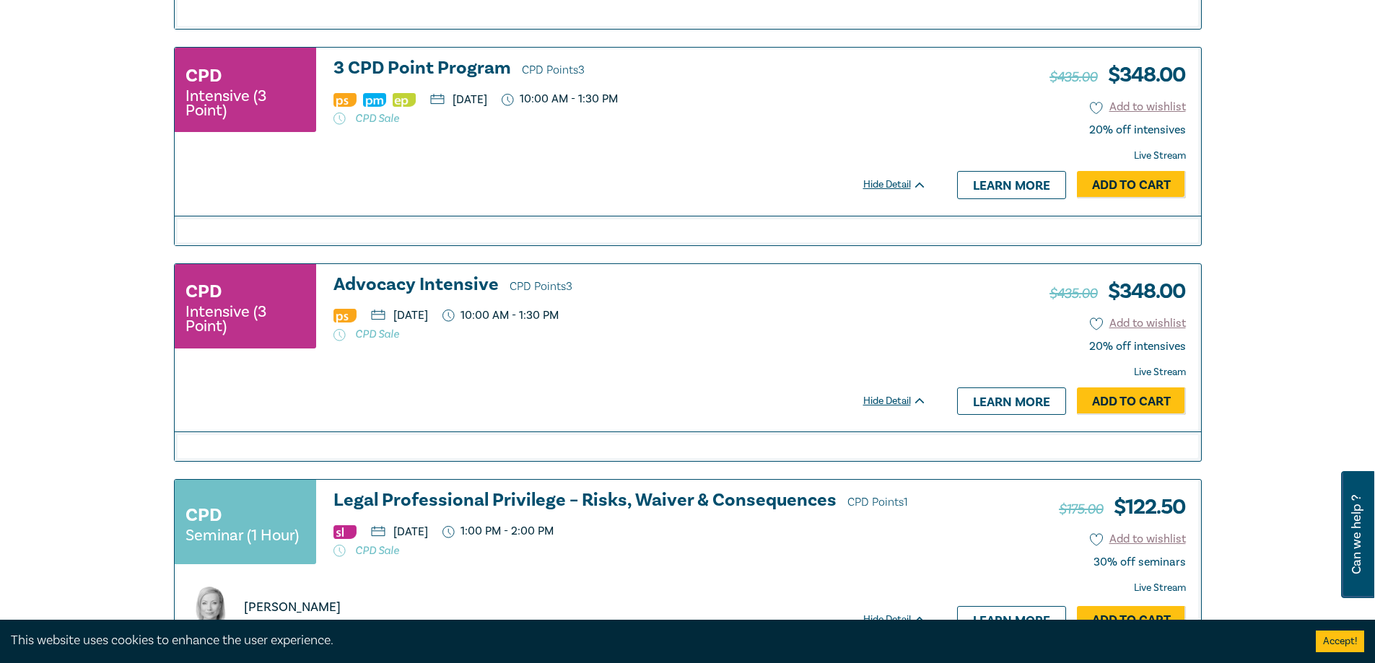
scroll to position [1155, 0]
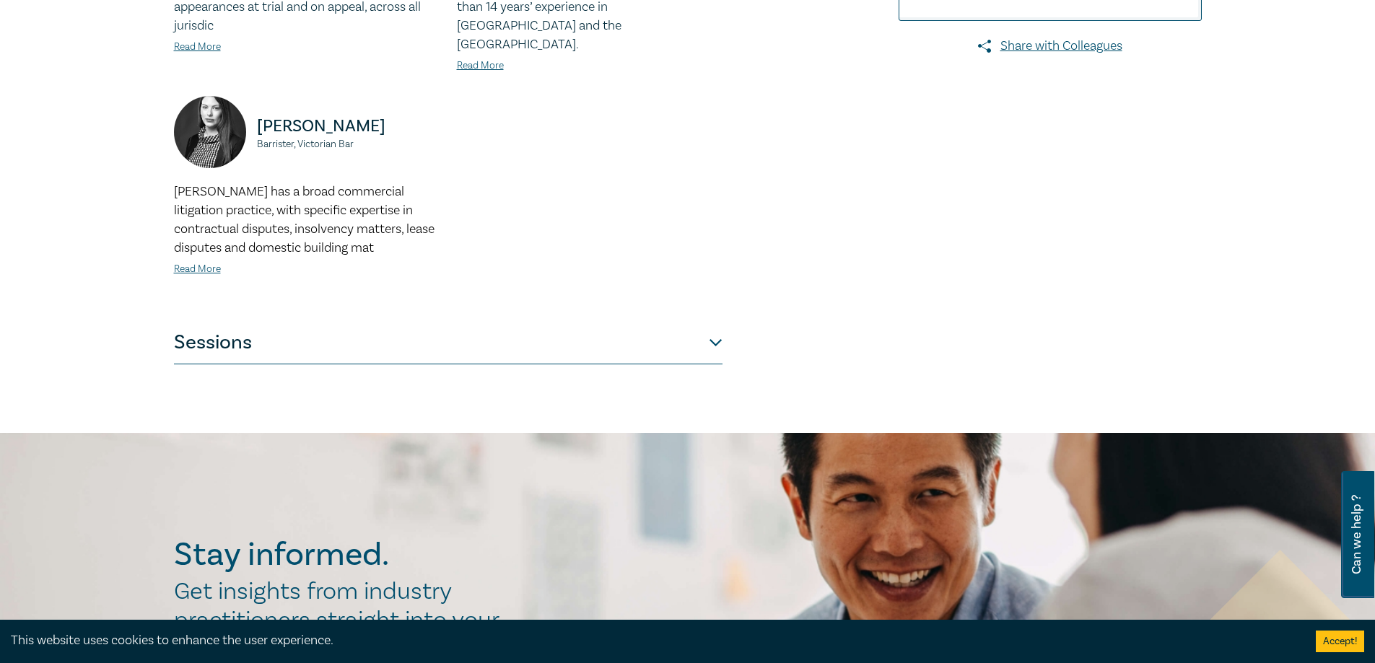
scroll to position [794, 0]
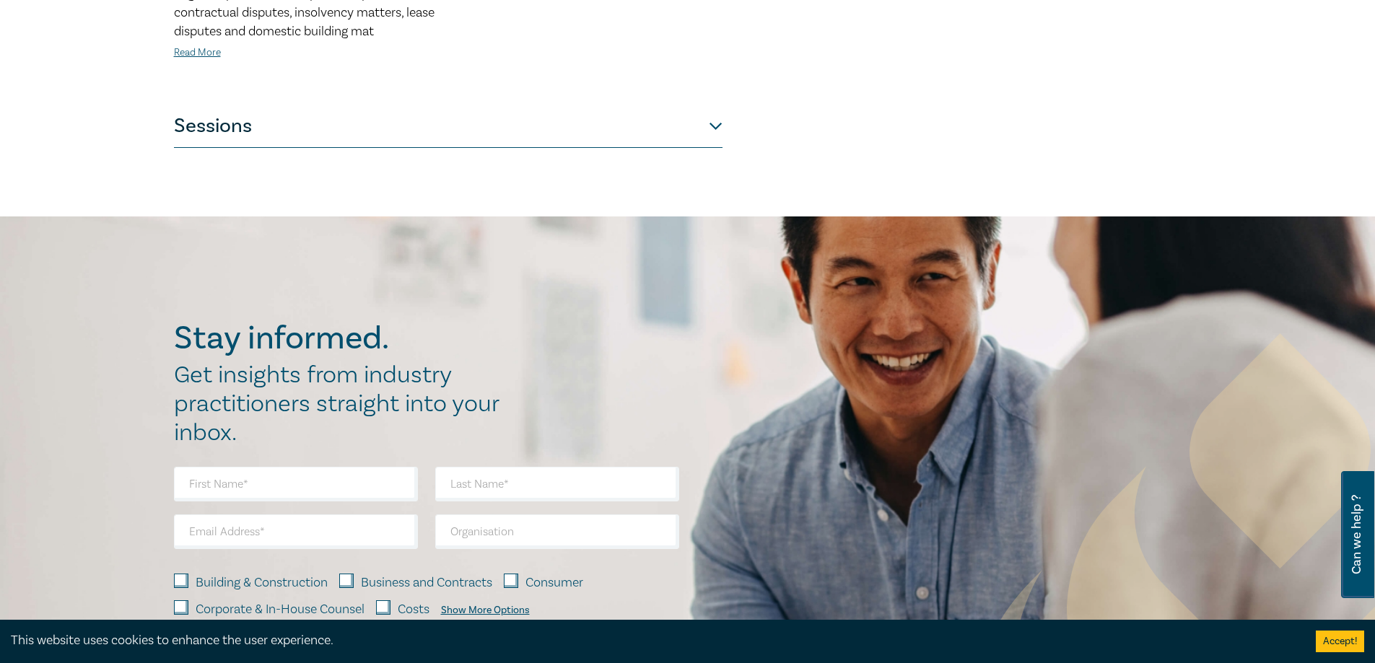
click at [717, 110] on button "Sessions" at bounding box center [448, 126] width 549 height 43
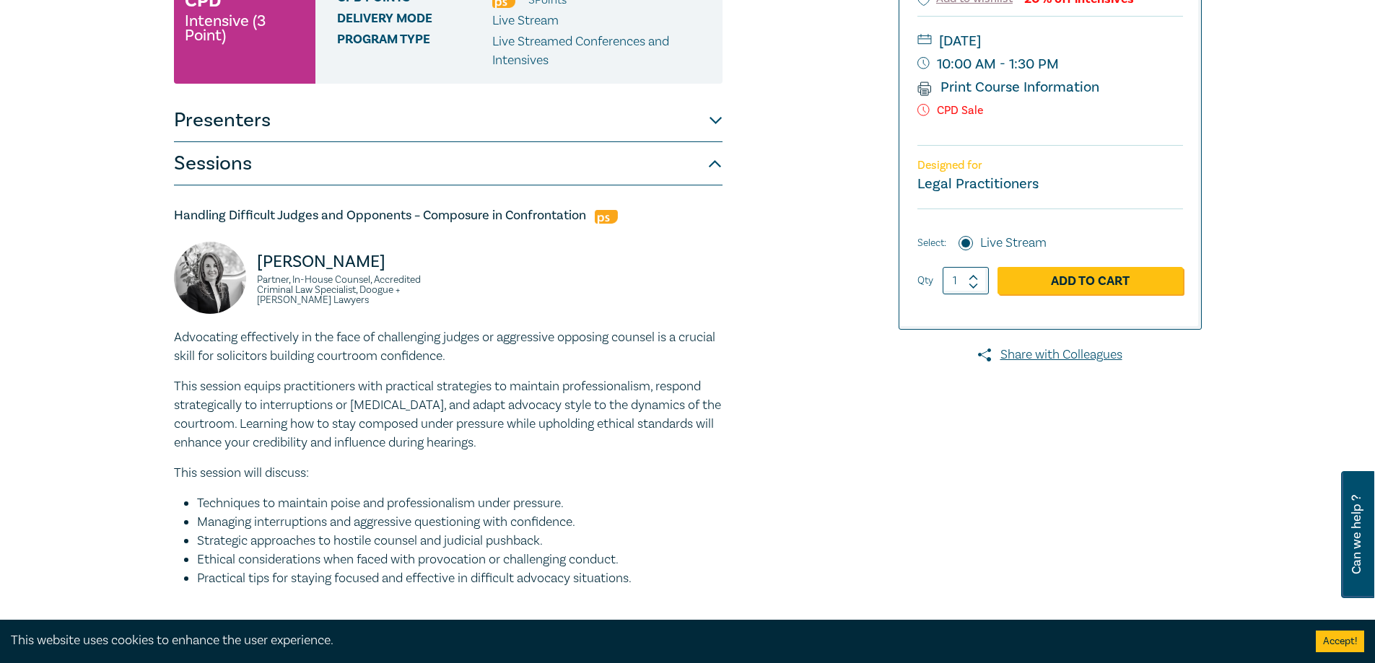
scroll to position [139, 0]
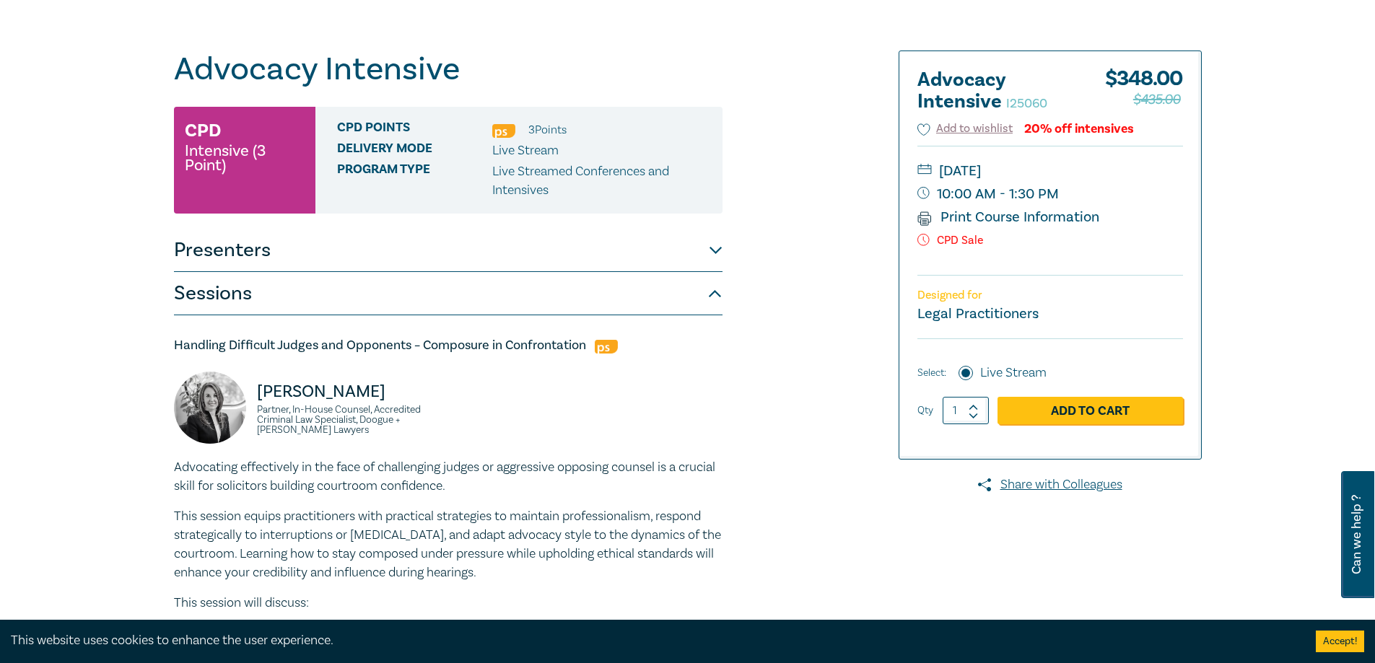
click at [342, 481] on p "Advocating effectively in the face of challenging judges or aggressive opposing…" at bounding box center [448, 477] width 549 height 38
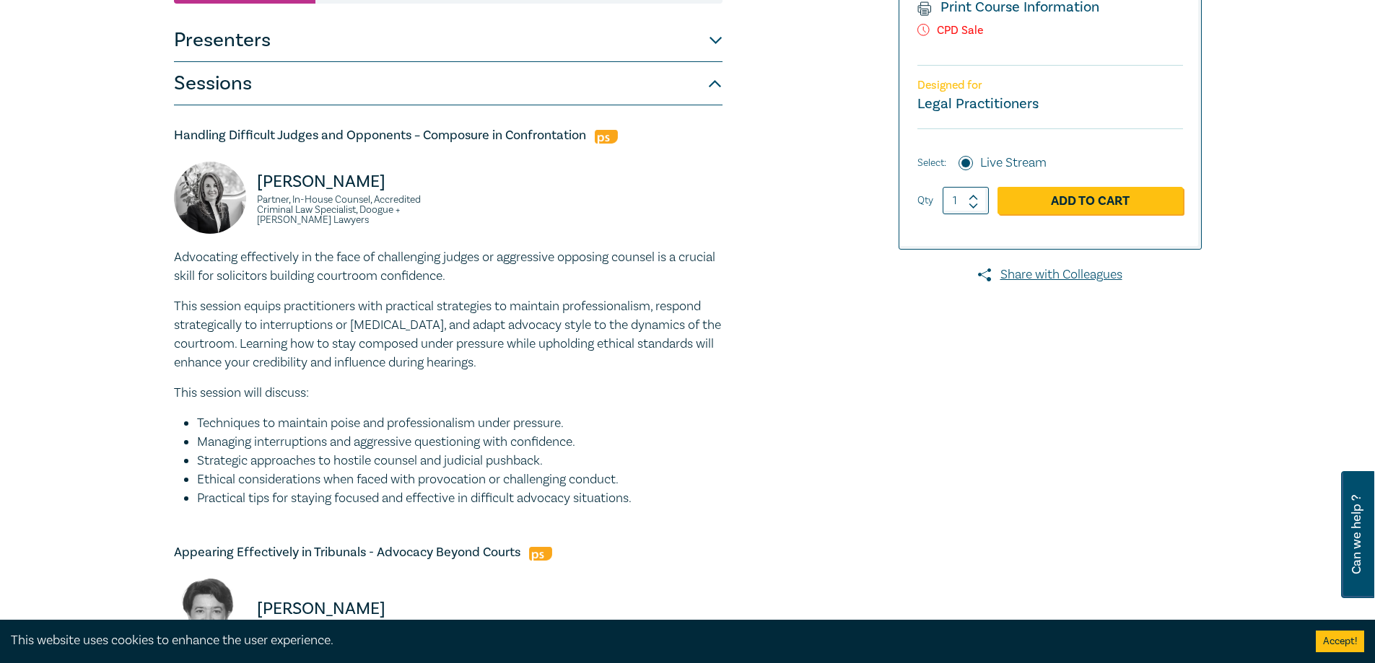
scroll to position [355, 0]
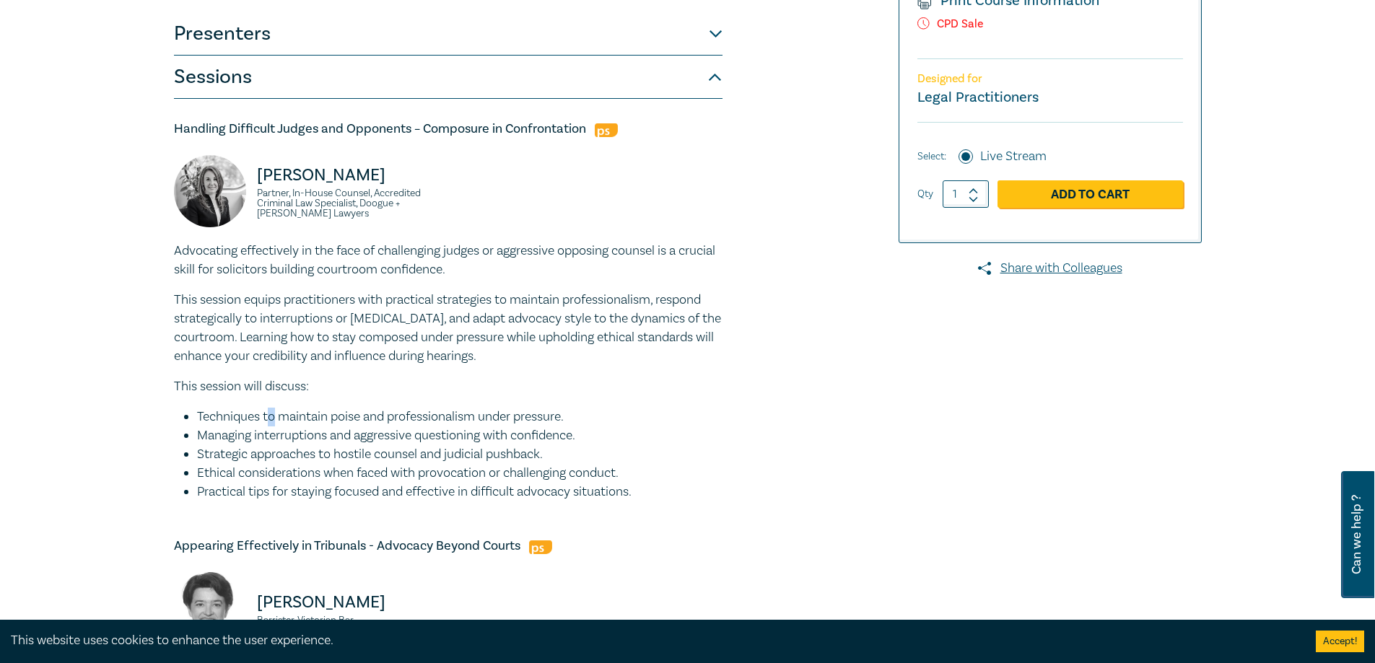
drag, startPoint x: 276, startPoint y: 417, endPoint x: 263, endPoint y: 408, distance: 16.0
click at [263, 408] on li "Techniques to maintain poise and professionalism under pressure." at bounding box center [459, 417] width 525 height 19
click at [193, 395] on p "This session will discuss:" at bounding box center [448, 386] width 549 height 19
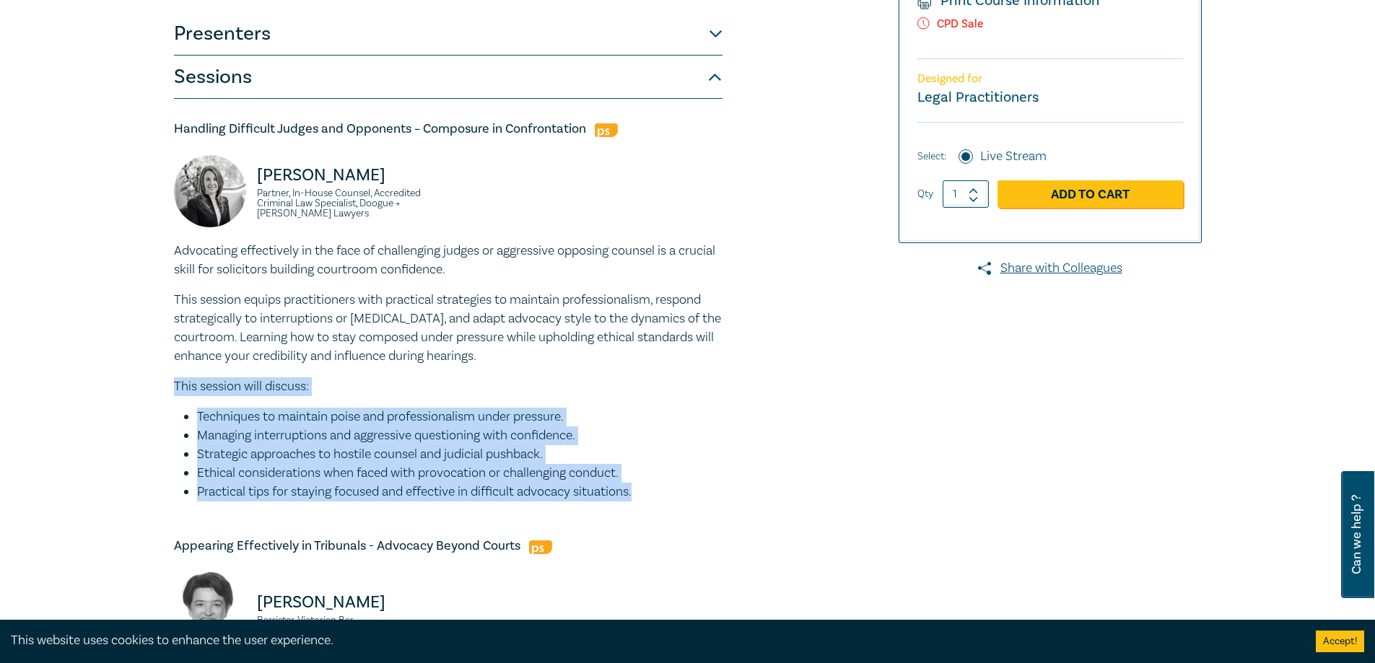
drag, startPoint x: 175, startPoint y: 392, endPoint x: 639, endPoint y: 485, distance: 473.4
click at [639, 485] on div "Advocating effectively in the face of challenging judges or aggressive opposing…" at bounding box center [448, 372] width 549 height 260
copy div "This session will discuss: Techniques to maintain poise and professionalism und…"
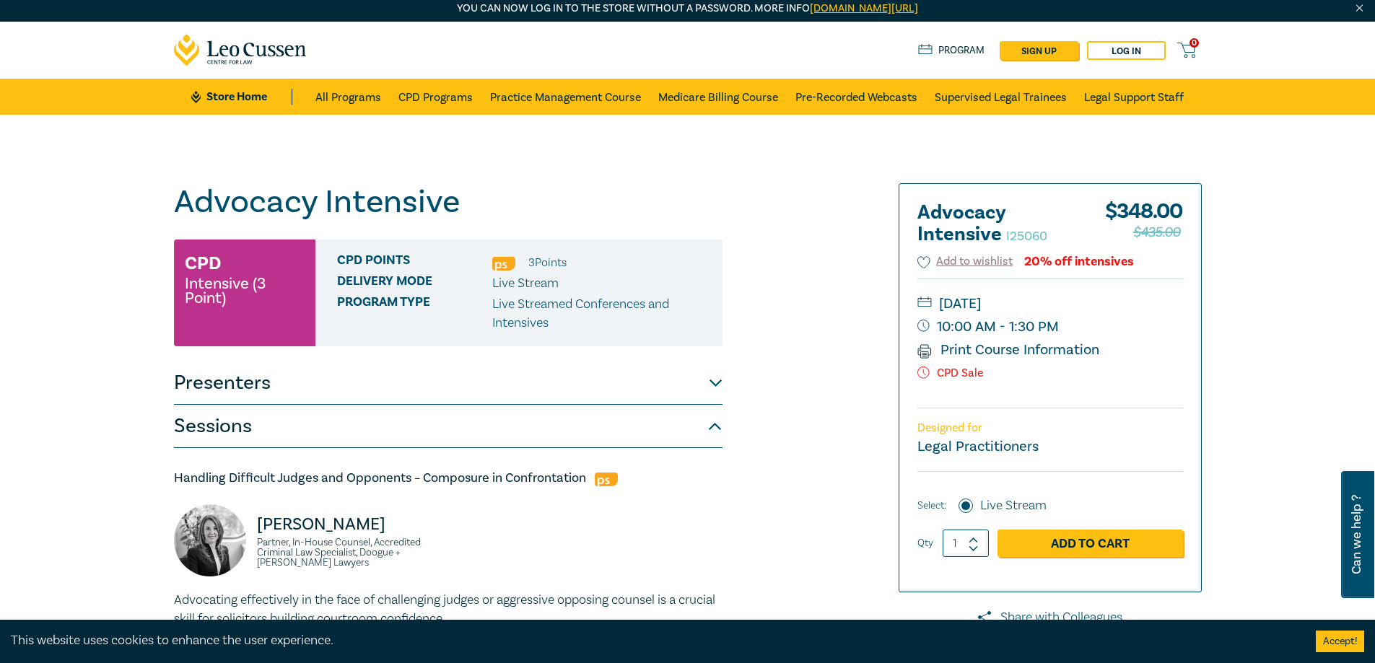
scroll to position [0, 0]
